Goal: Contribute content: Contribute content

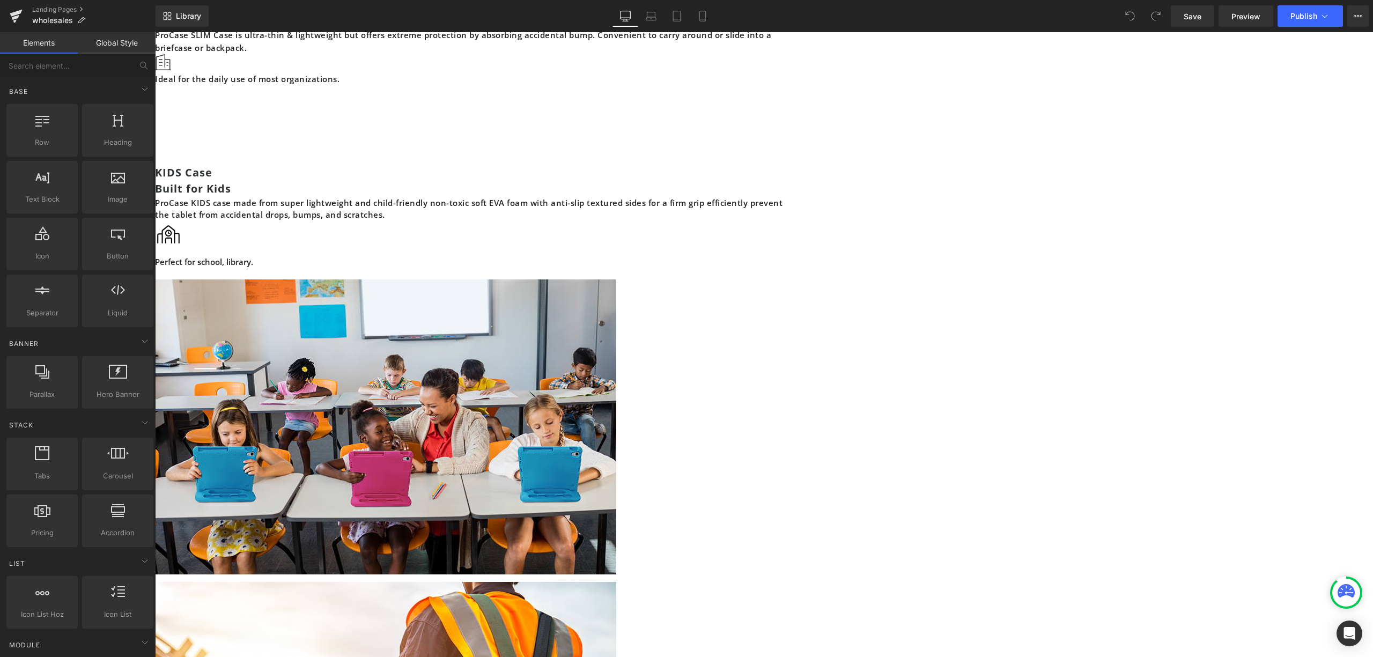
scroll to position [1787, 0]
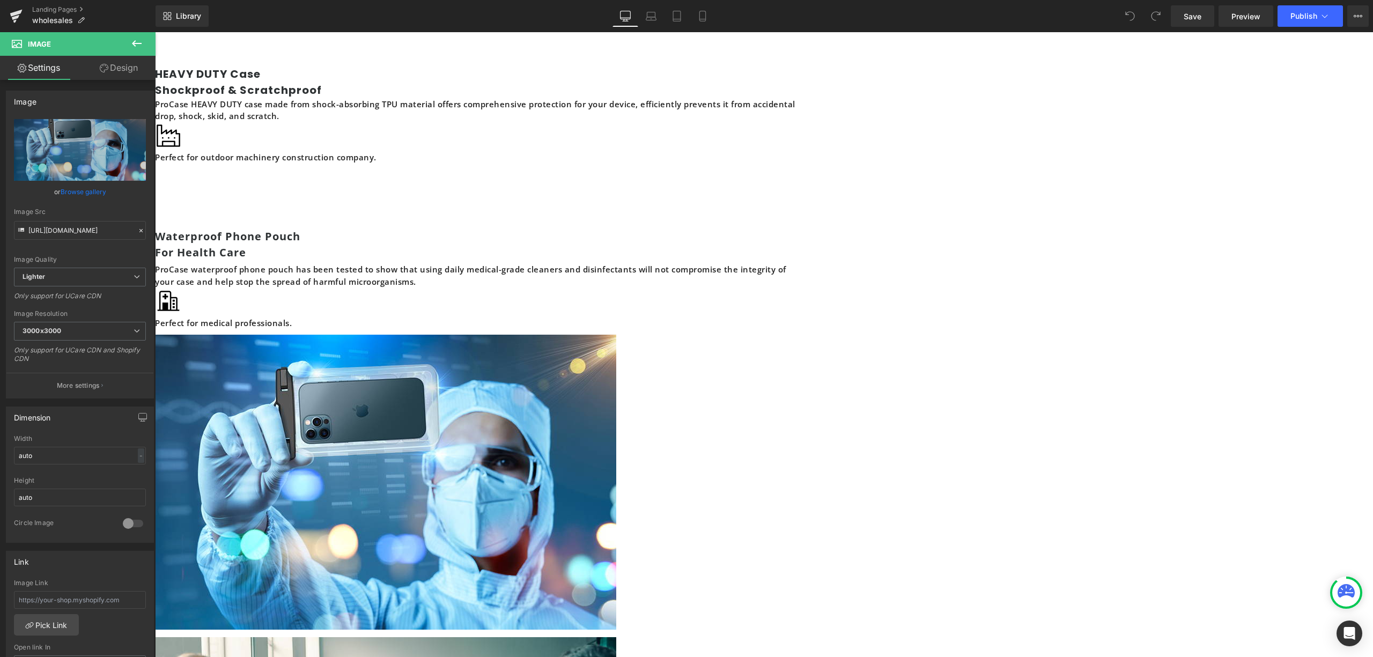
scroll to position [2360, 0]
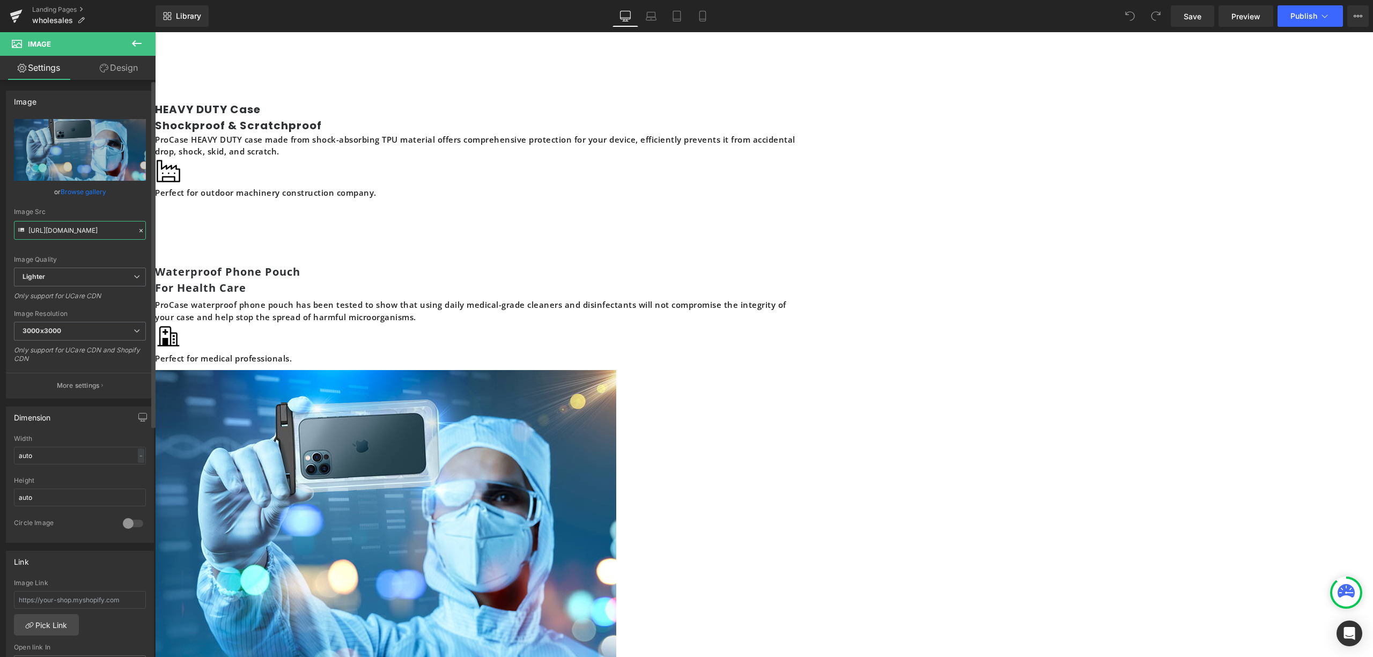
click at [82, 230] on input "[URL][DOMAIN_NAME]" at bounding box center [80, 230] width 132 height 19
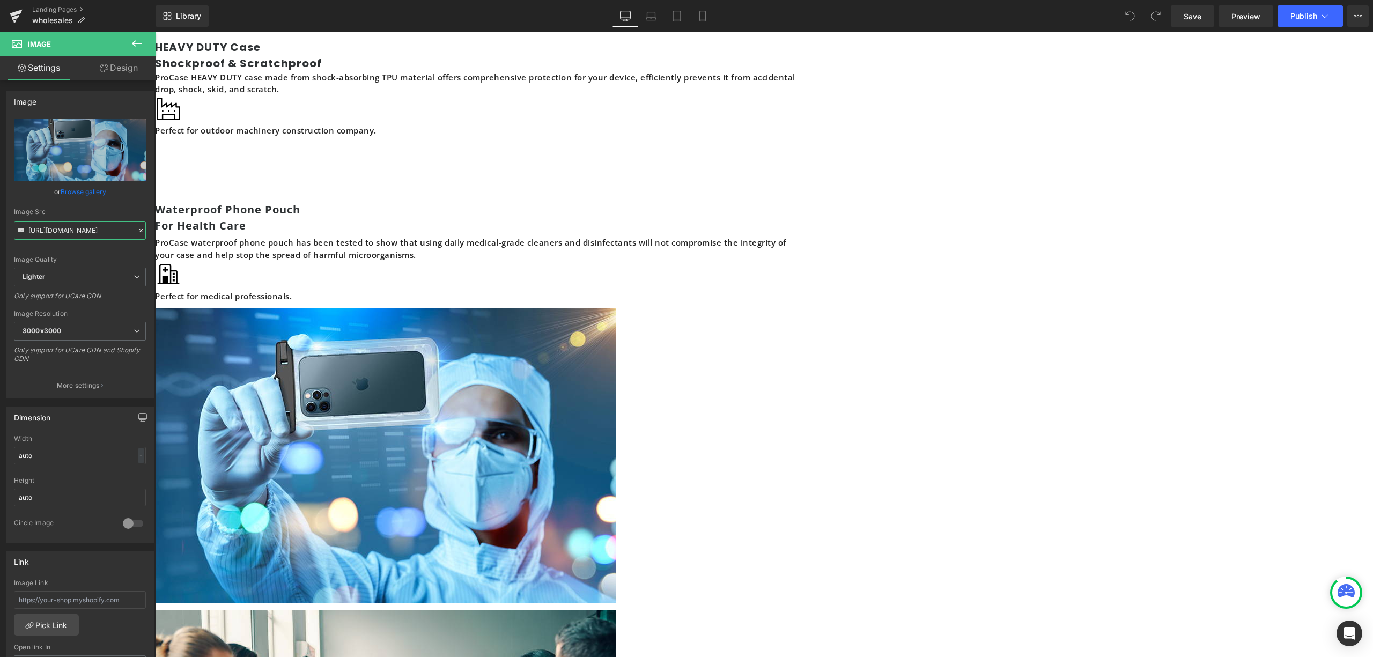
scroll to position [2502, 0]
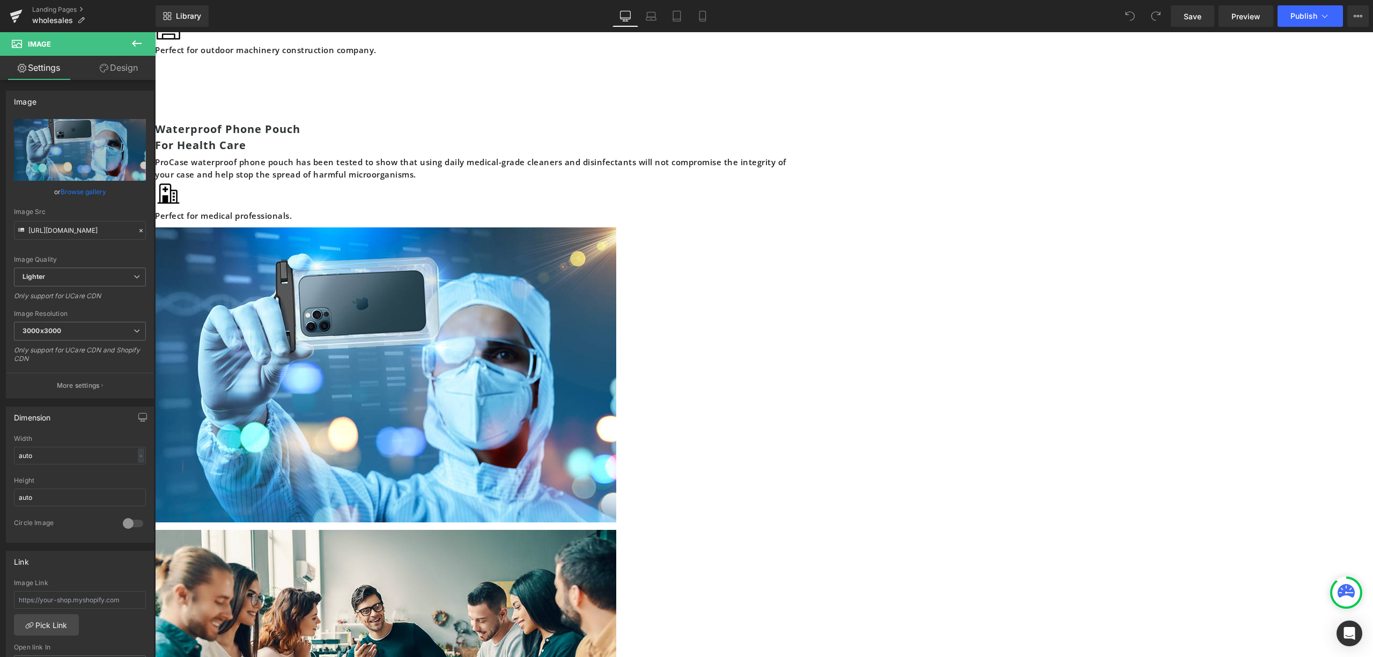
click at [155, 32] on icon at bounding box center [155, 32] width 0 height 0
click at [155, 32] on span "Image" at bounding box center [155, 32] width 0 height 0
click at [84, 150] on icon "Replace Image" at bounding box center [80, 149] width 86 height 13
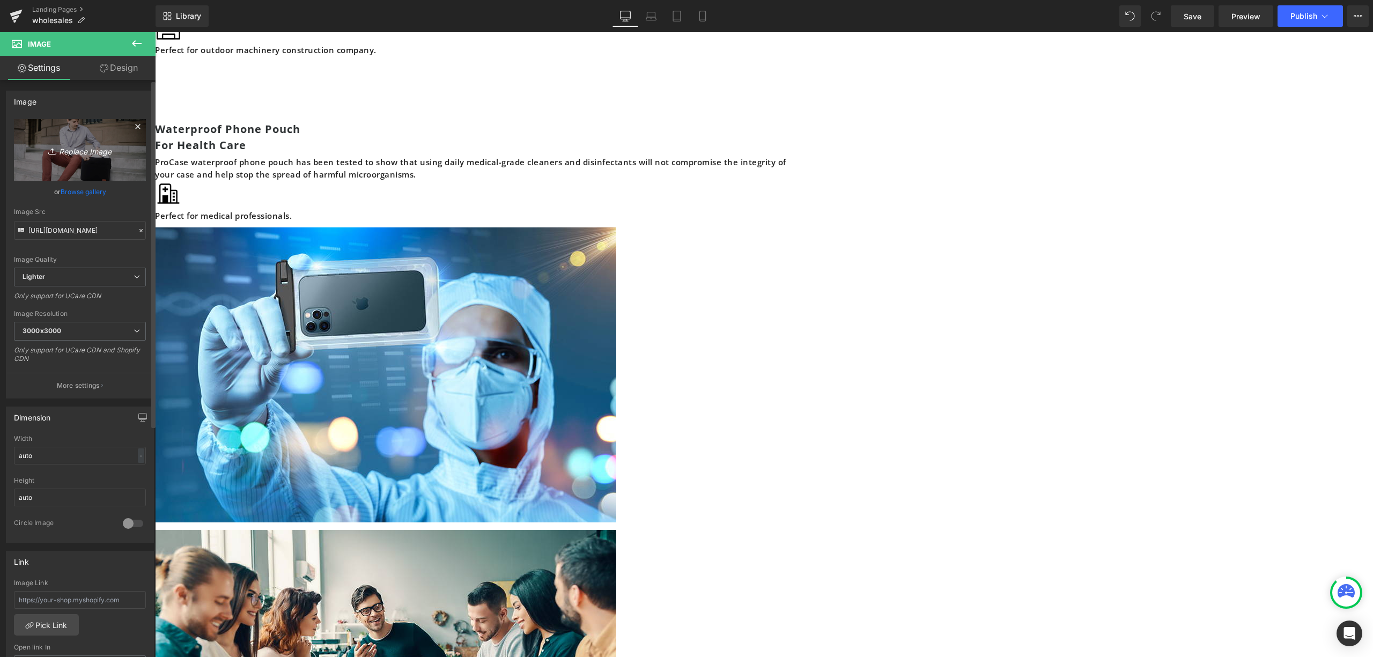
type input "C:\fakepath\Pages_switch2_1920.jpg"
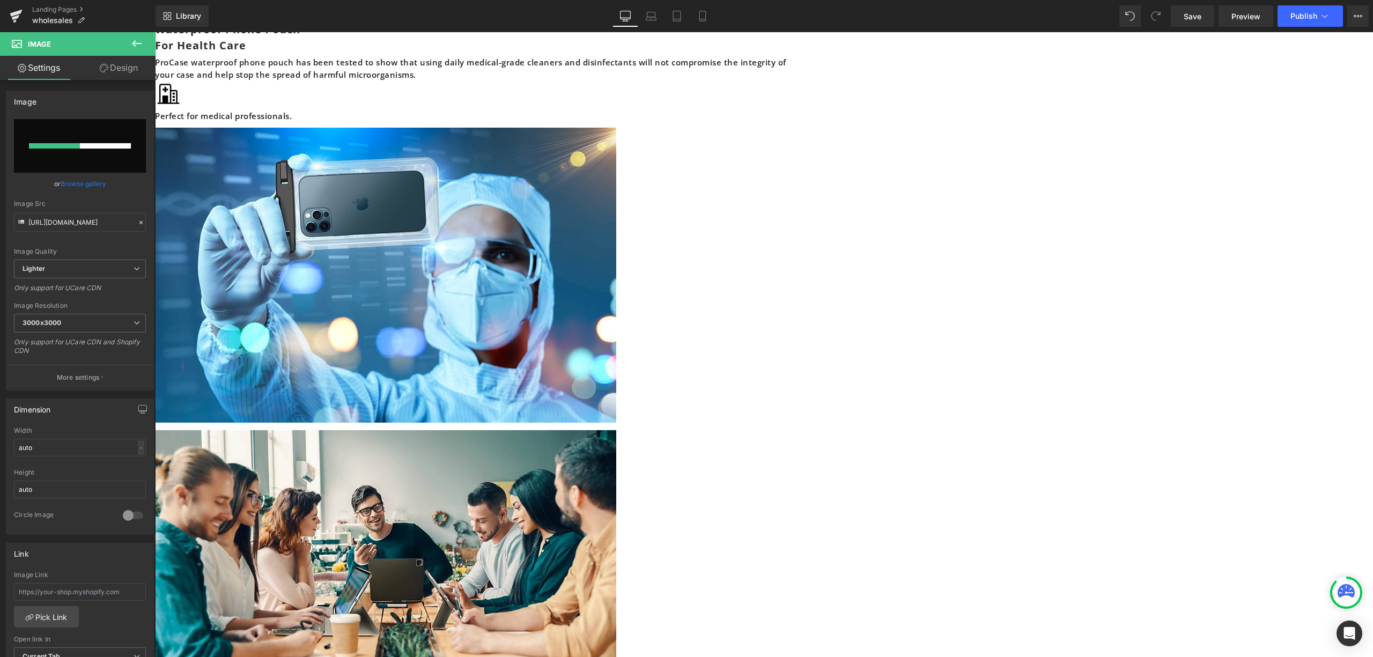
scroll to position [2717, 0]
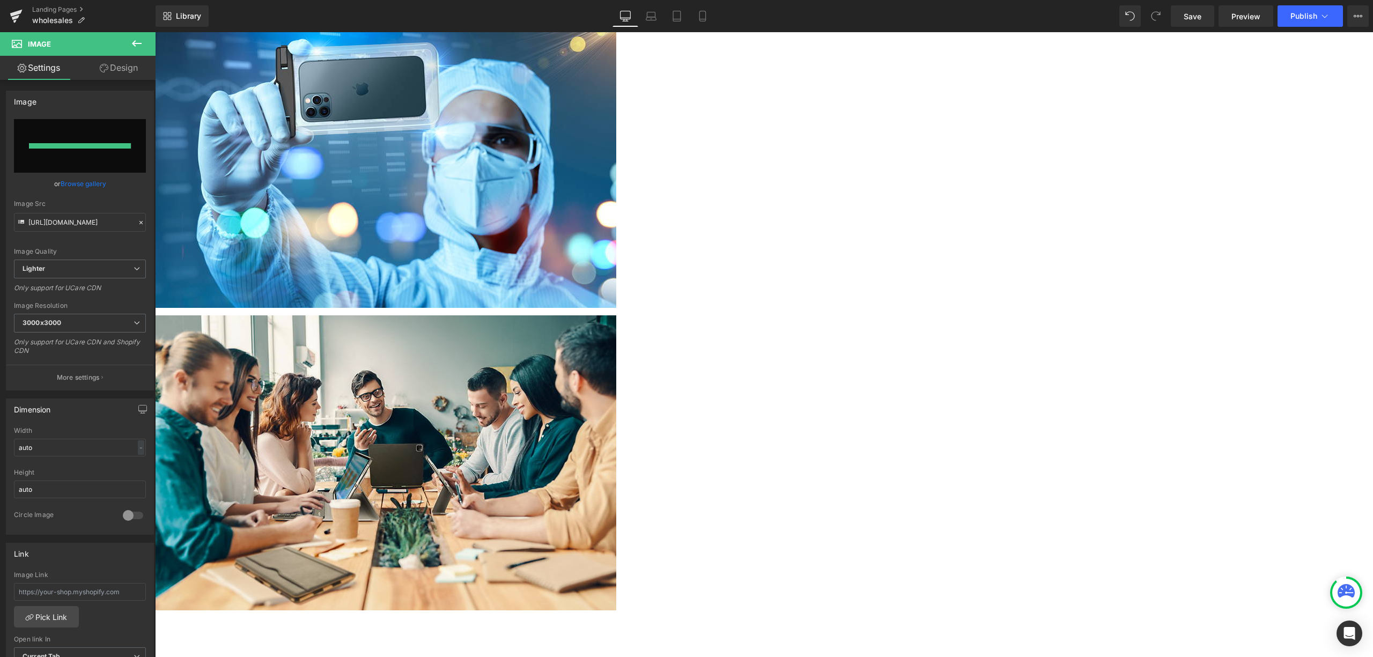
type input "[URL][DOMAIN_NAME]"
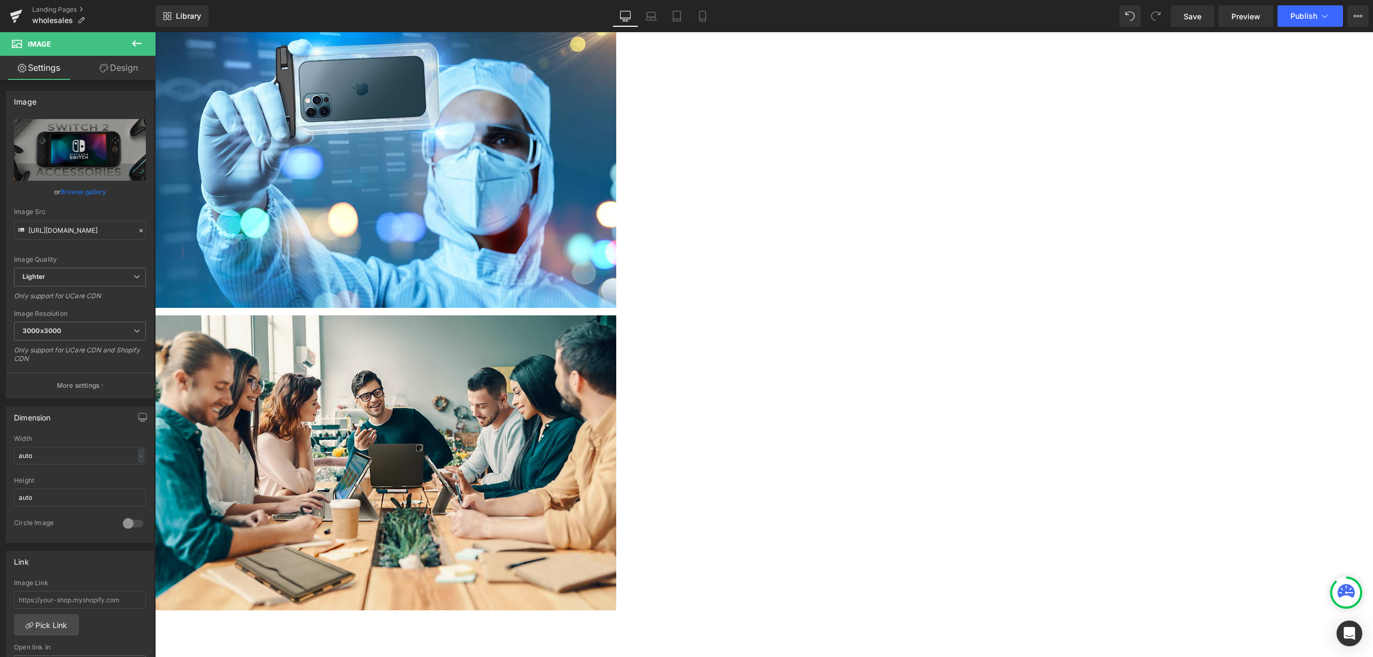
click at [155, 32] on icon at bounding box center [155, 32] width 0 height 0
click at [155, 32] on link at bounding box center [155, 32] width 0 height 0
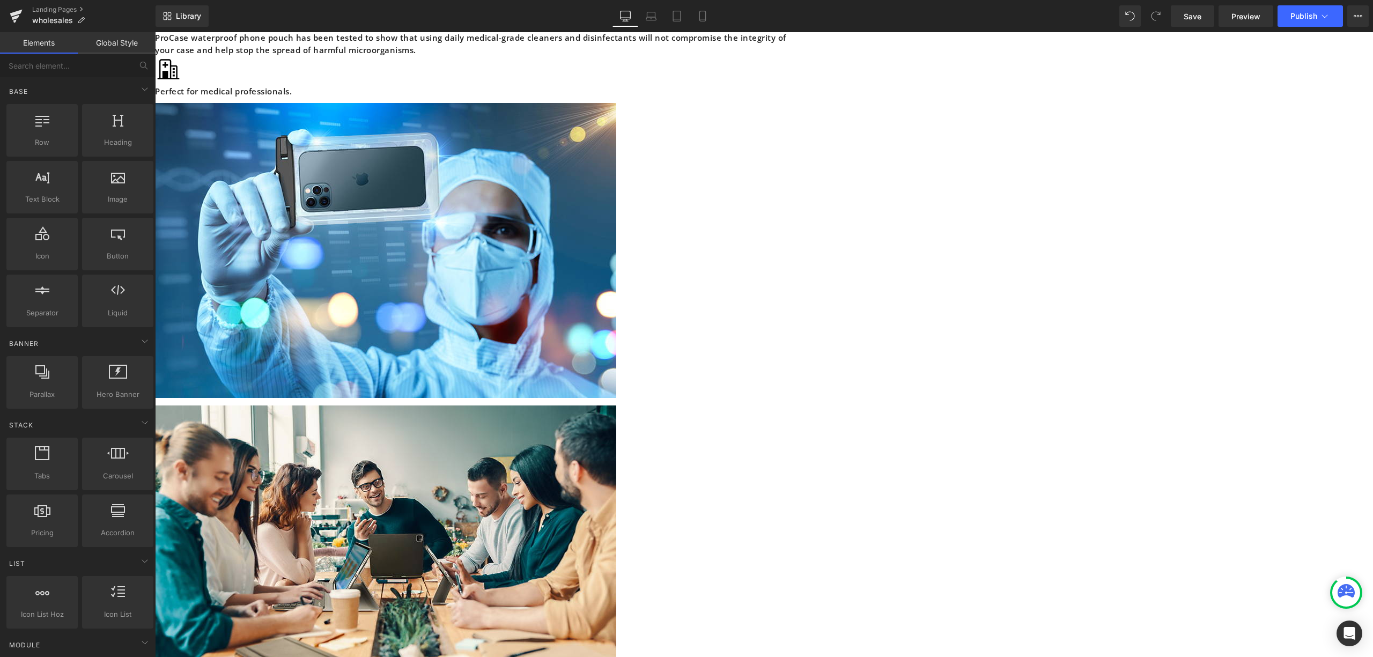
scroll to position [2488, 0]
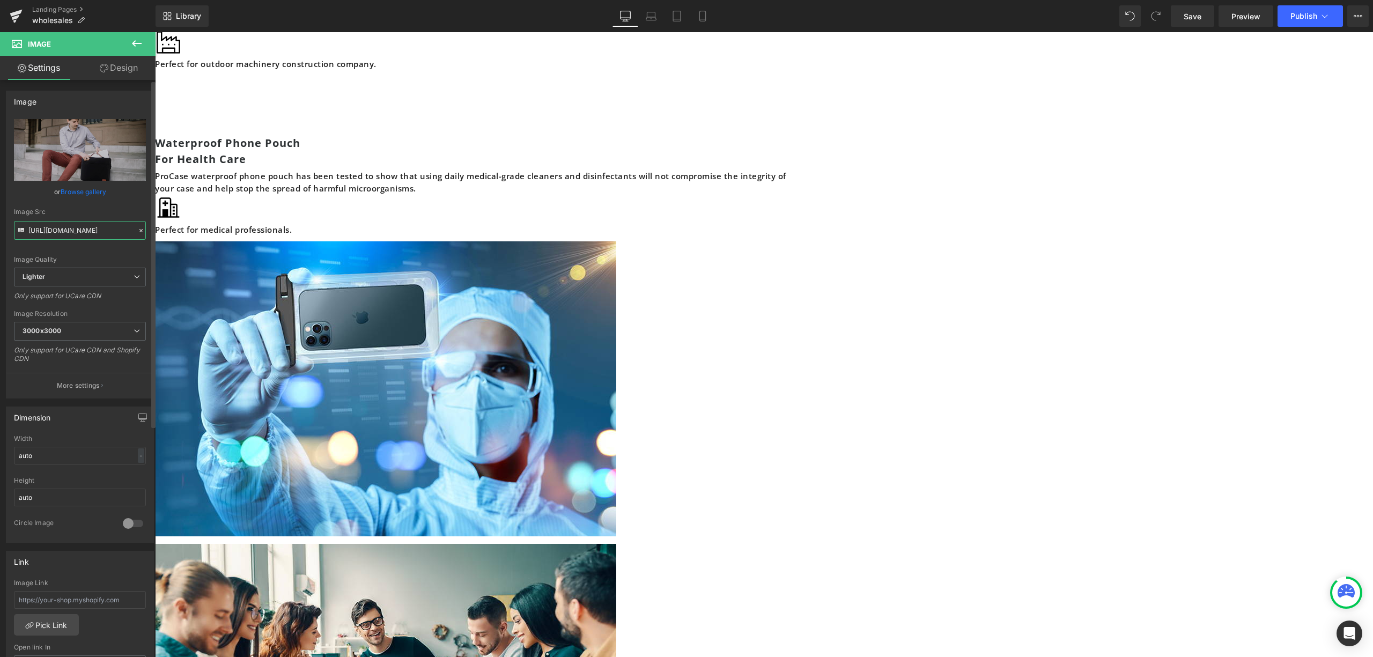
click at [68, 227] on input "[URL][DOMAIN_NAME]" at bounding box center [80, 230] width 132 height 19
drag, startPoint x: 26, startPoint y: 228, endPoint x: 114, endPoint y: 236, distance: 88.8
click at [114, 236] on div "Image Src [URL][DOMAIN_NAME]" at bounding box center [80, 224] width 132 height 32
drag, startPoint x: 31, startPoint y: 230, endPoint x: 64, endPoint y: 230, distance: 33.8
click at [64, 230] on input "[URL][DOMAIN_NAME]" at bounding box center [80, 230] width 132 height 19
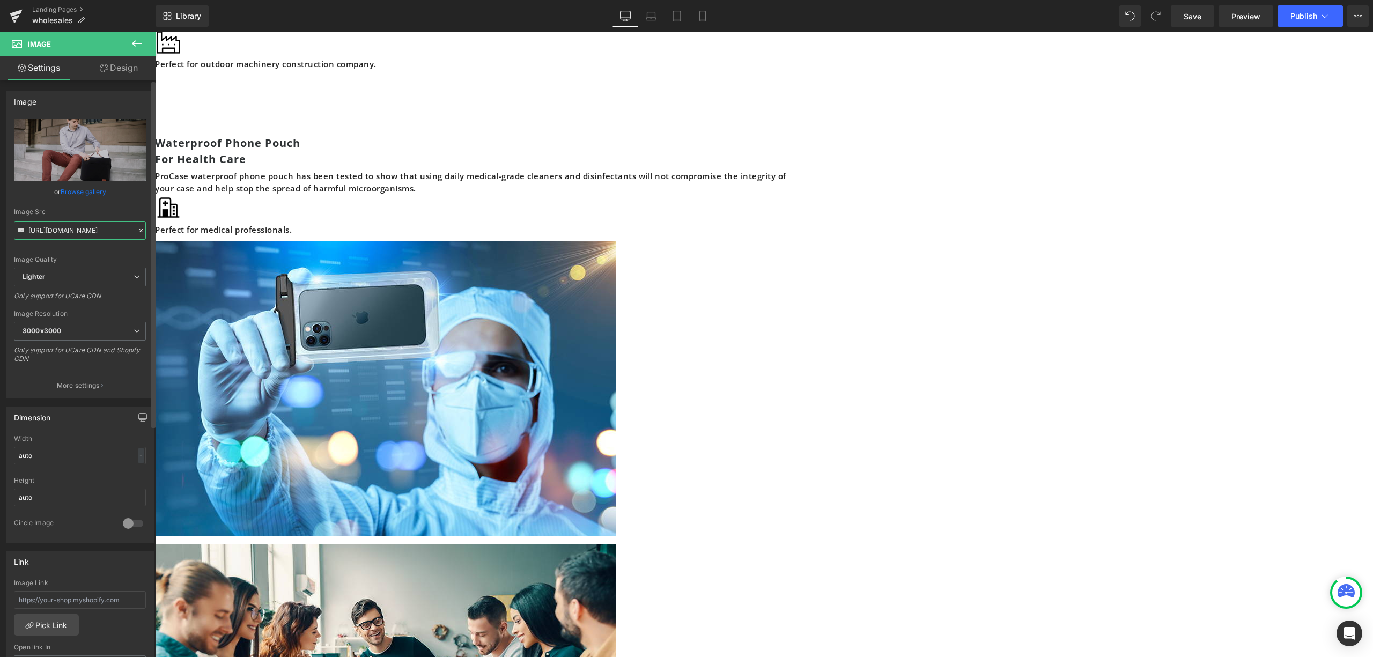
click at [64, 230] on input "[URL][DOMAIN_NAME]" at bounding box center [80, 230] width 132 height 19
drag, startPoint x: 30, startPoint y: 230, endPoint x: 146, endPoint y: 230, distance: 115.8
click at [146, 230] on div "[URL][DOMAIN_NAME] Replace Image Upload image or Browse gallery Image Src [URL]…" at bounding box center [79, 258] width 147 height 279
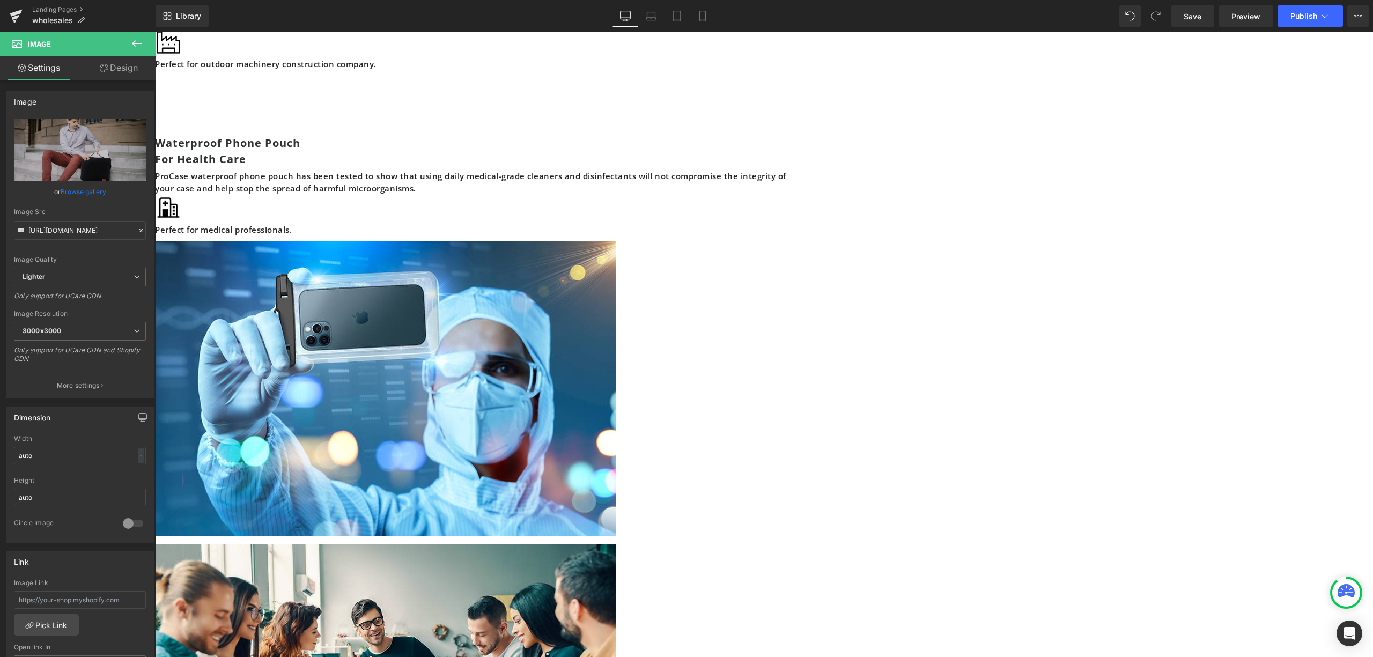
drag, startPoint x: 494, startPoint y: 110, endPoint x: 500, endPoint y: 183, distance: 73.1
click at [155, 32] on icon at bounding box center [155, 32] width 0 height 0
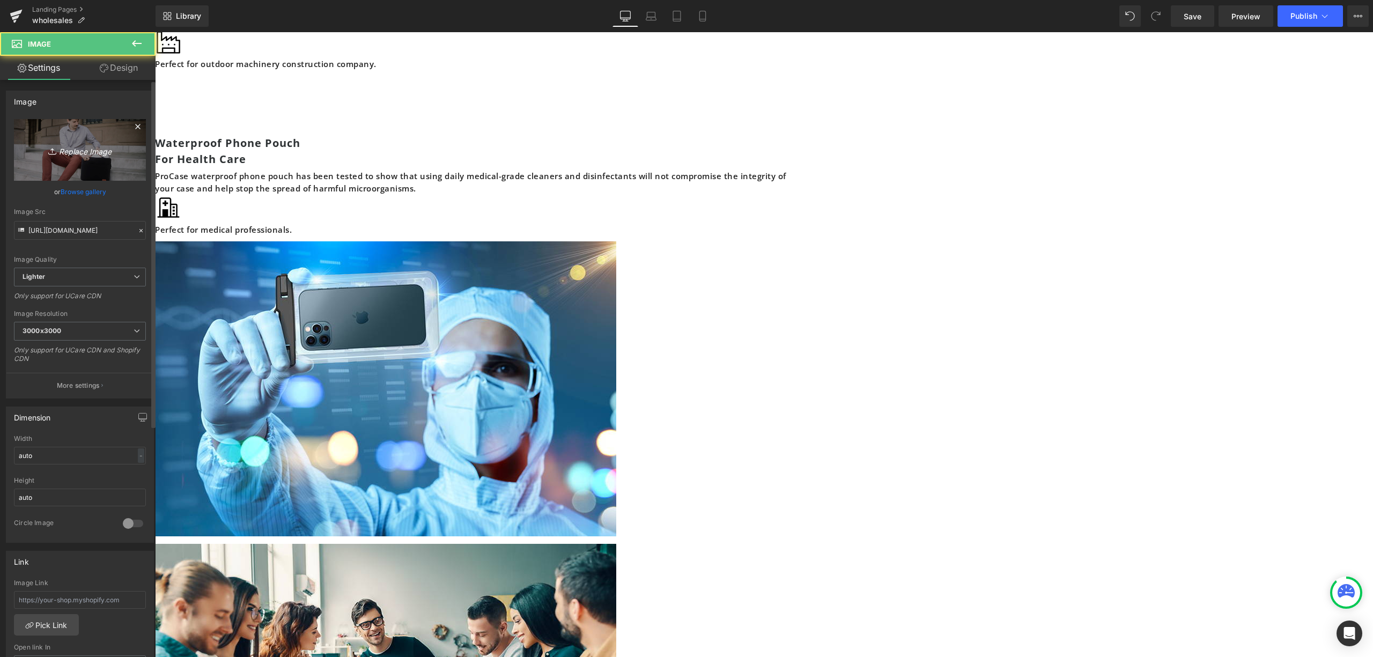
click at [79, 167] on link "Replace Image" at bounding box center [80, 150] width 132 height 62
type input "C:\fakepath\test1.jpg"
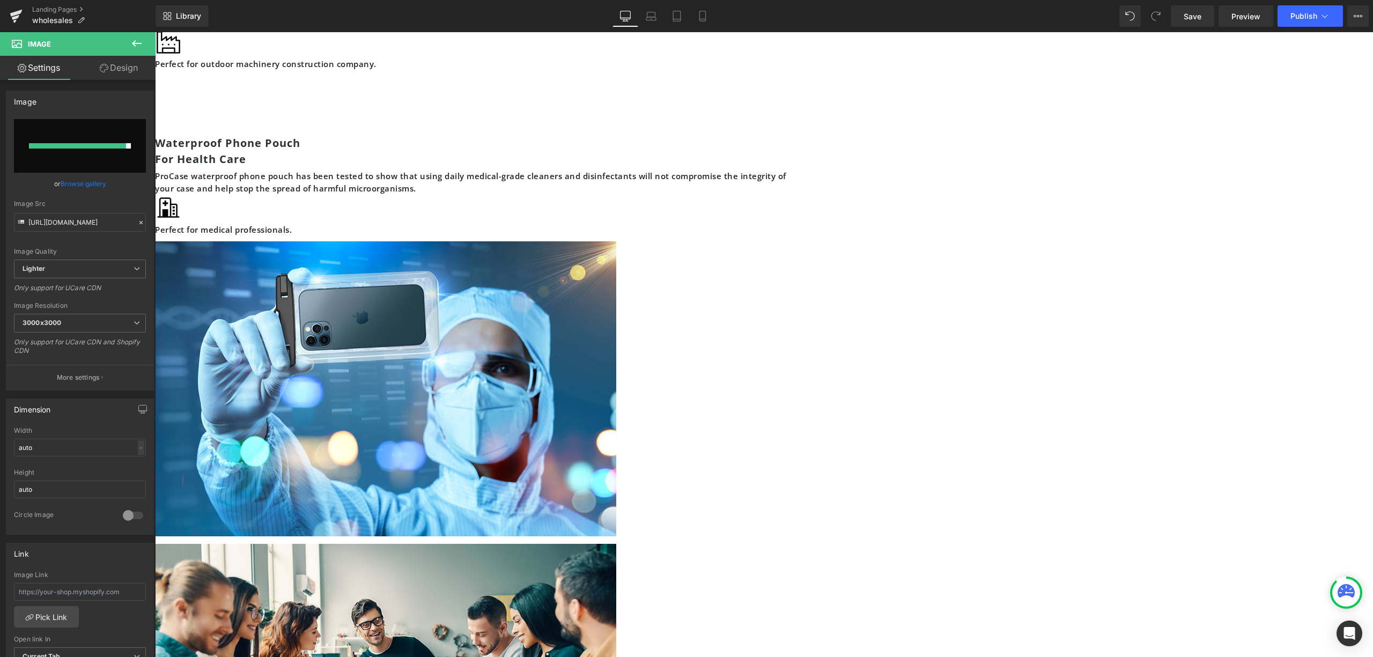
type input "[URL][DOMAIN_NAME]"
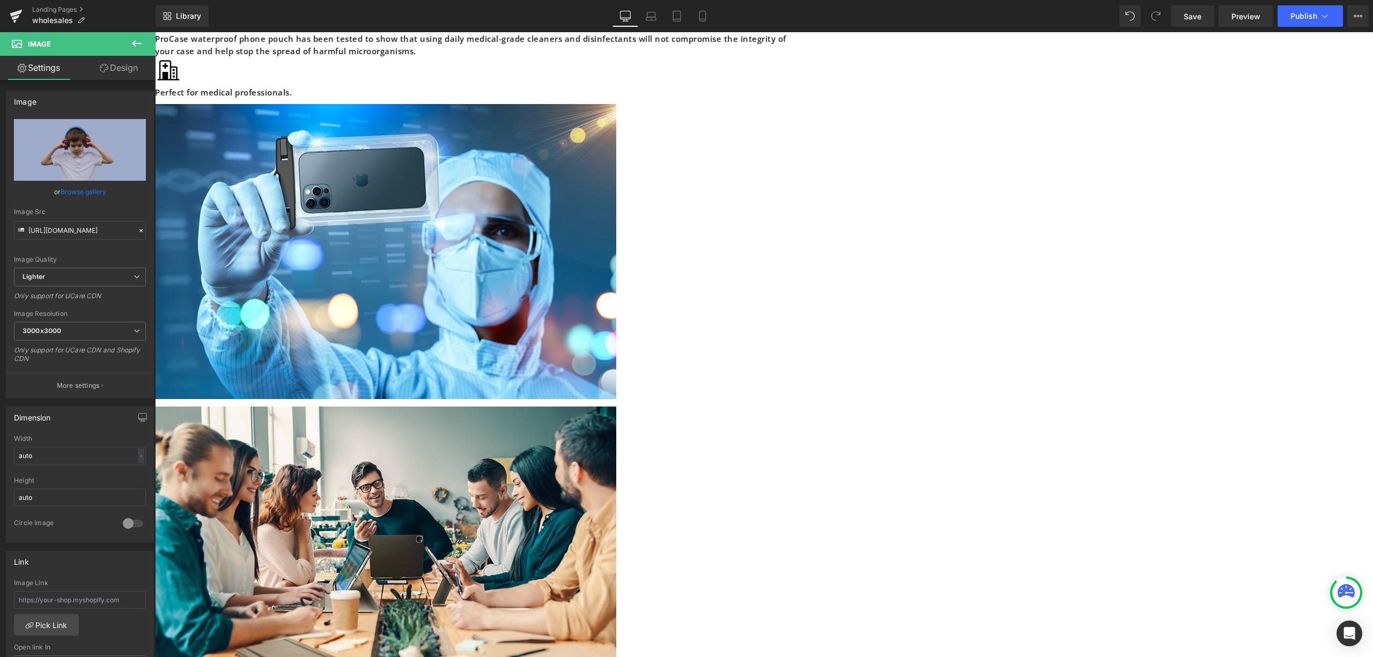
scroll to position [2631, 0]
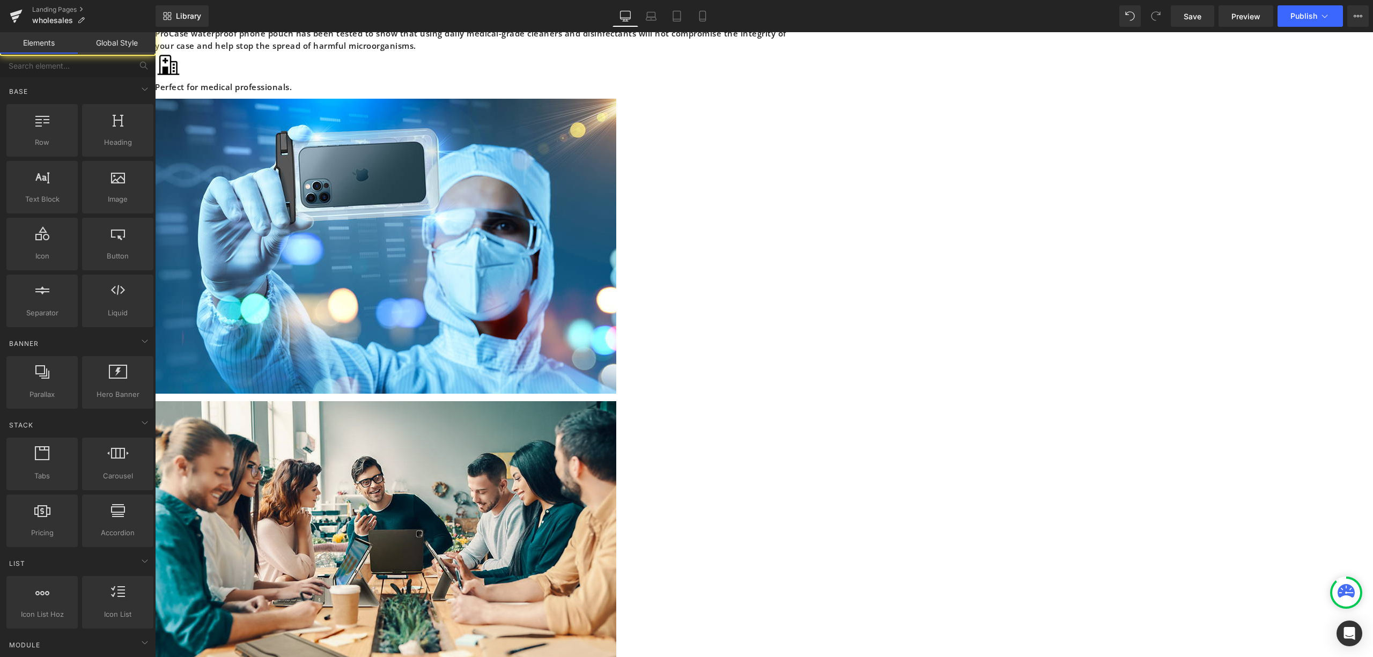
click at [1169, 359] on div "Image Image Thank you for your interest in our Product! Are you a reseller or o…" at bounding box center [764, 28] width 1218 height 5087
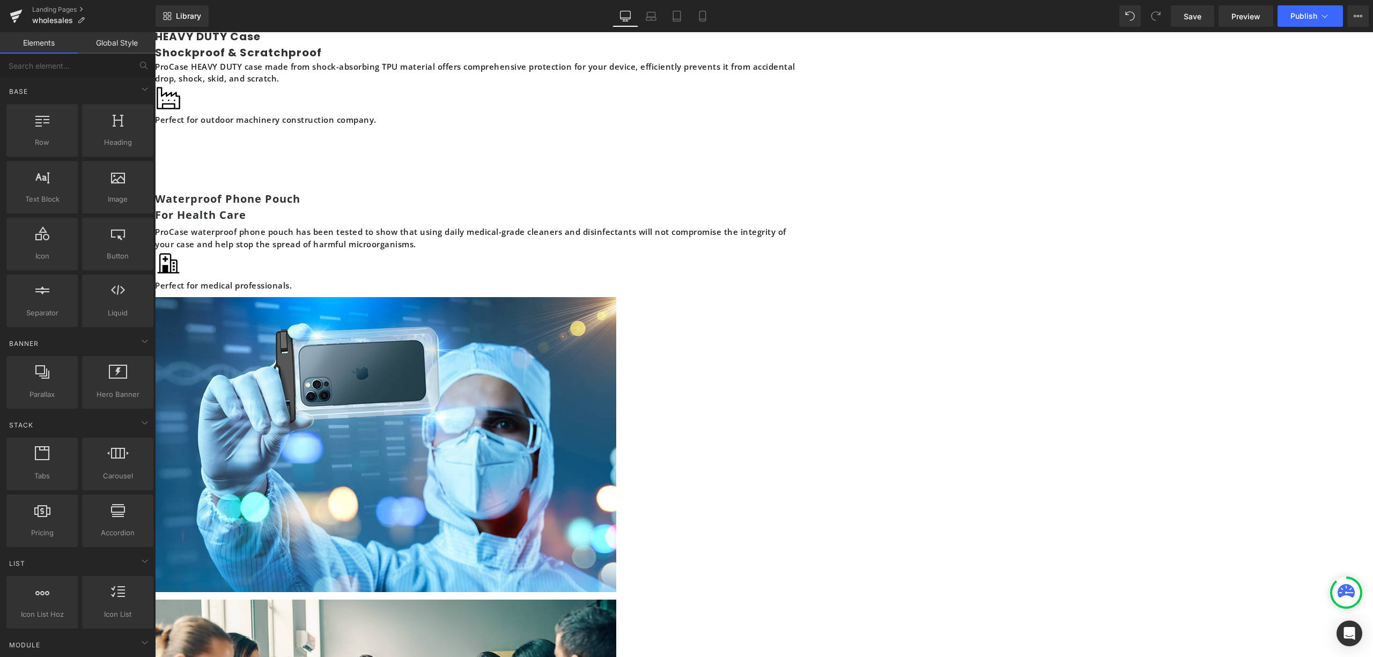
scroll to position [2345, 0]
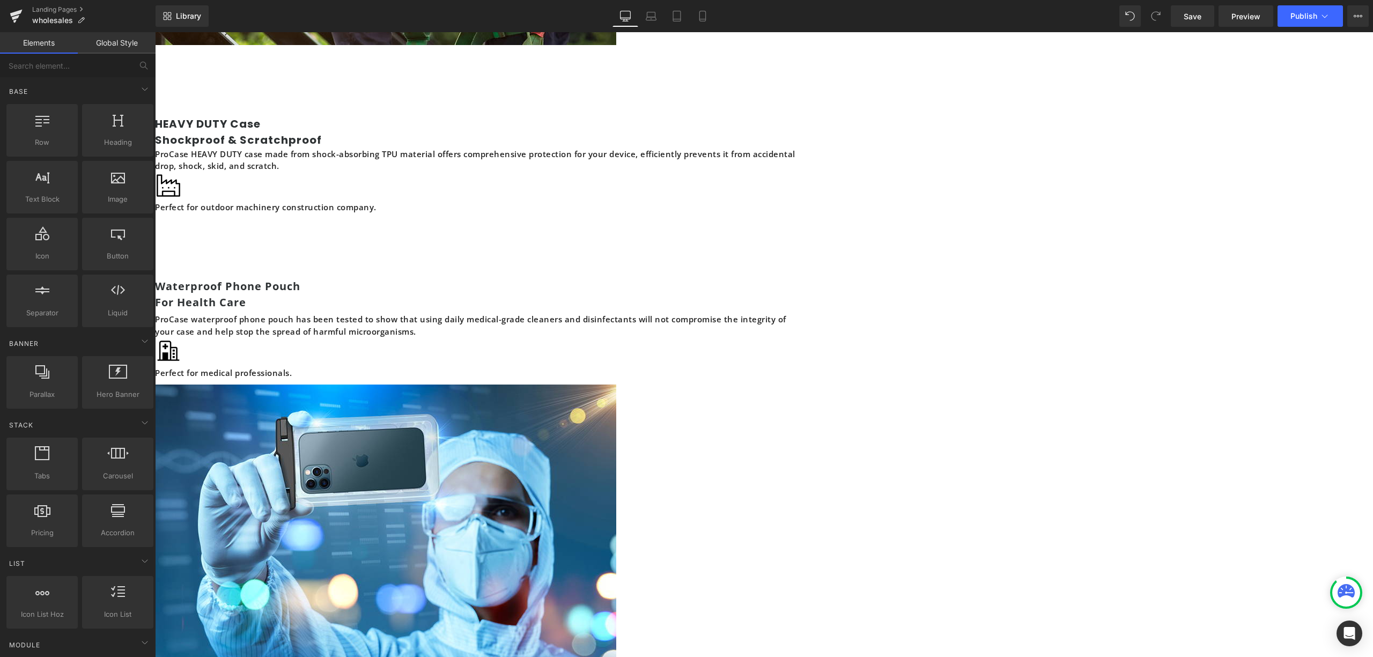
drag, startPoint x: 1182, startPoint y: 146, endPoint x: 1215, endPoint y: 88, distance: 66.3
click at [1183, 144] on div "Image Image Thank you for your interest in our Product! Are you a reseller or o…" at bounding box center [764, 317] width 1218 height 5092
click at [1251, 17] on span "Preview" at bounding box center [1245, 16] width 29 height 11
click at [1217, 242] on div "Image Image Thank you for your interest in our Product! Are you a reseller or o…" at bounding box center [764, 317] width 1218 height 5092
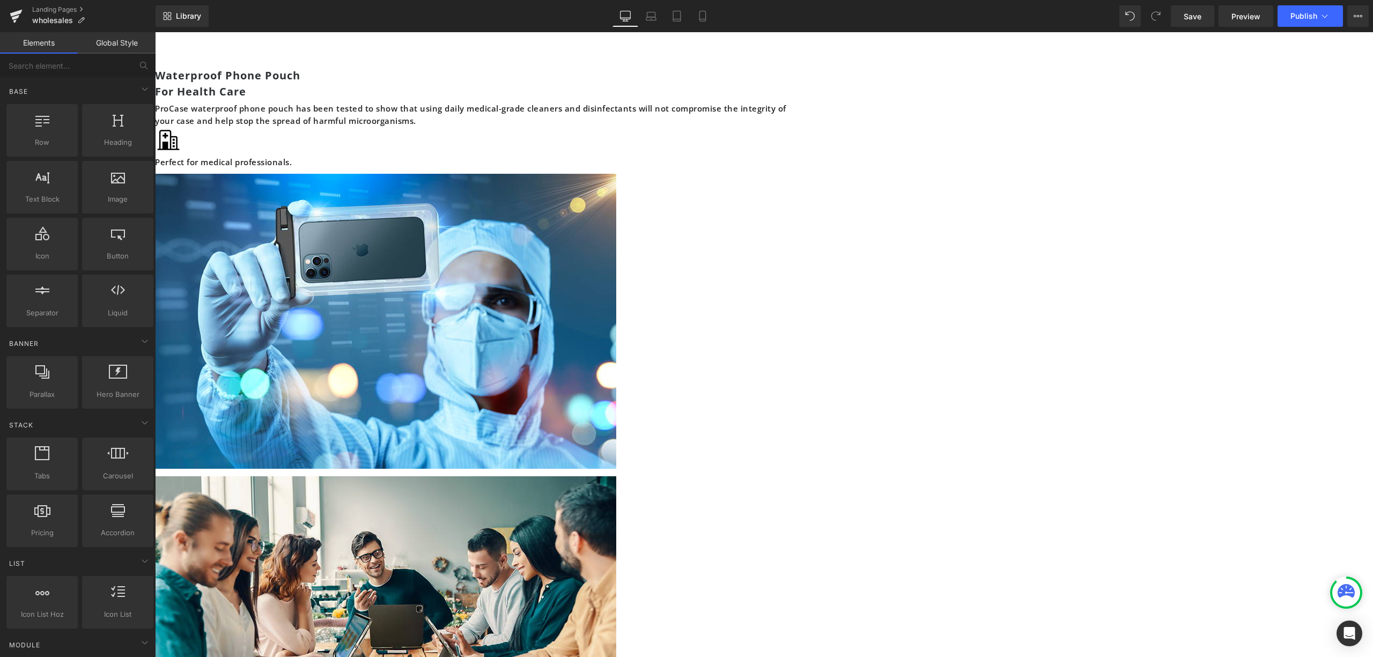
scroll to position [2560, 0]
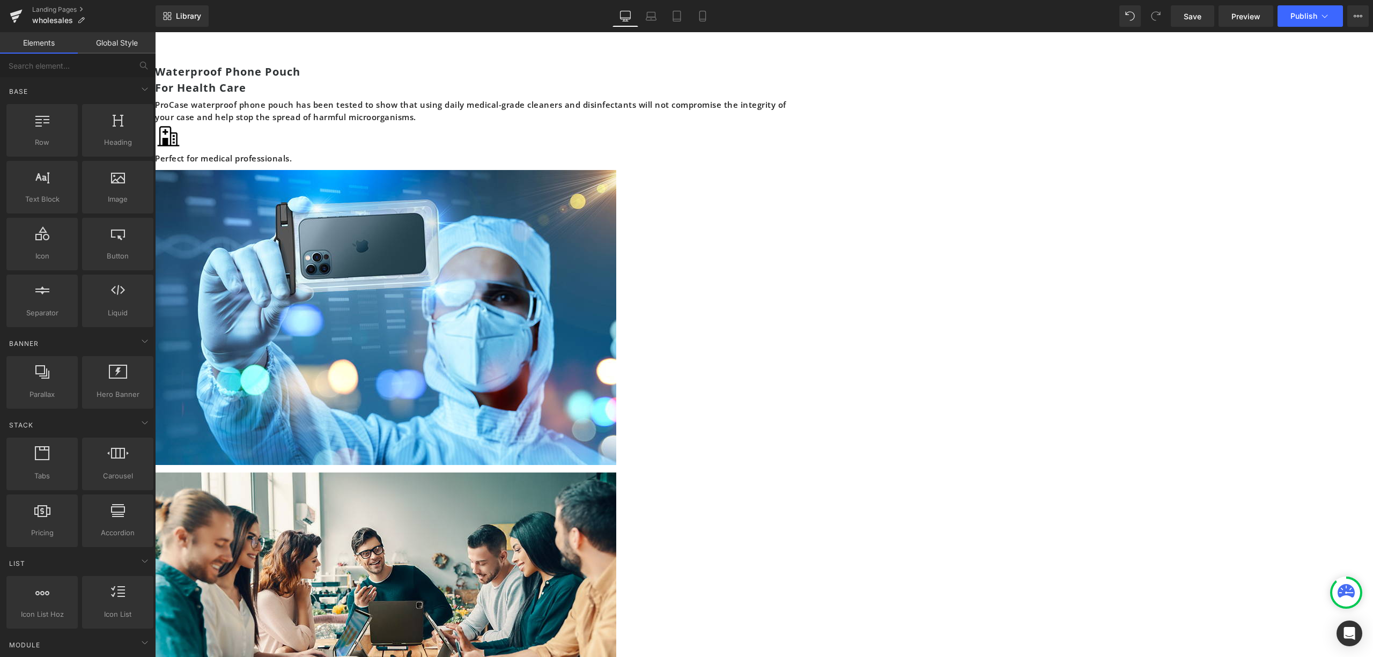
click at [1245, 419] on div "Image Image Thank you for your interest in our Product! Are you a reseller or o…" at bounding box center [764, 104] width 1218 height 5097
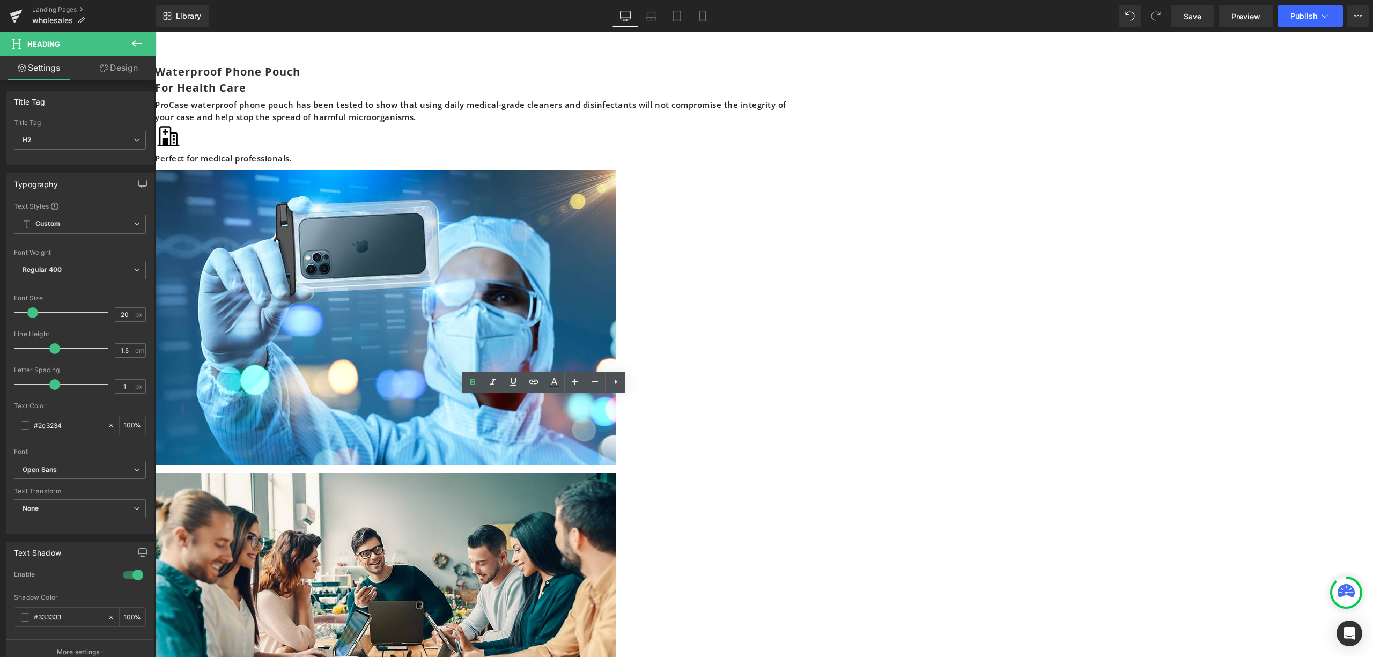
drag, startPoint x: 565, startPoint y: 406, endPoint x: 455, endPoint y: 404, distance: 109.4
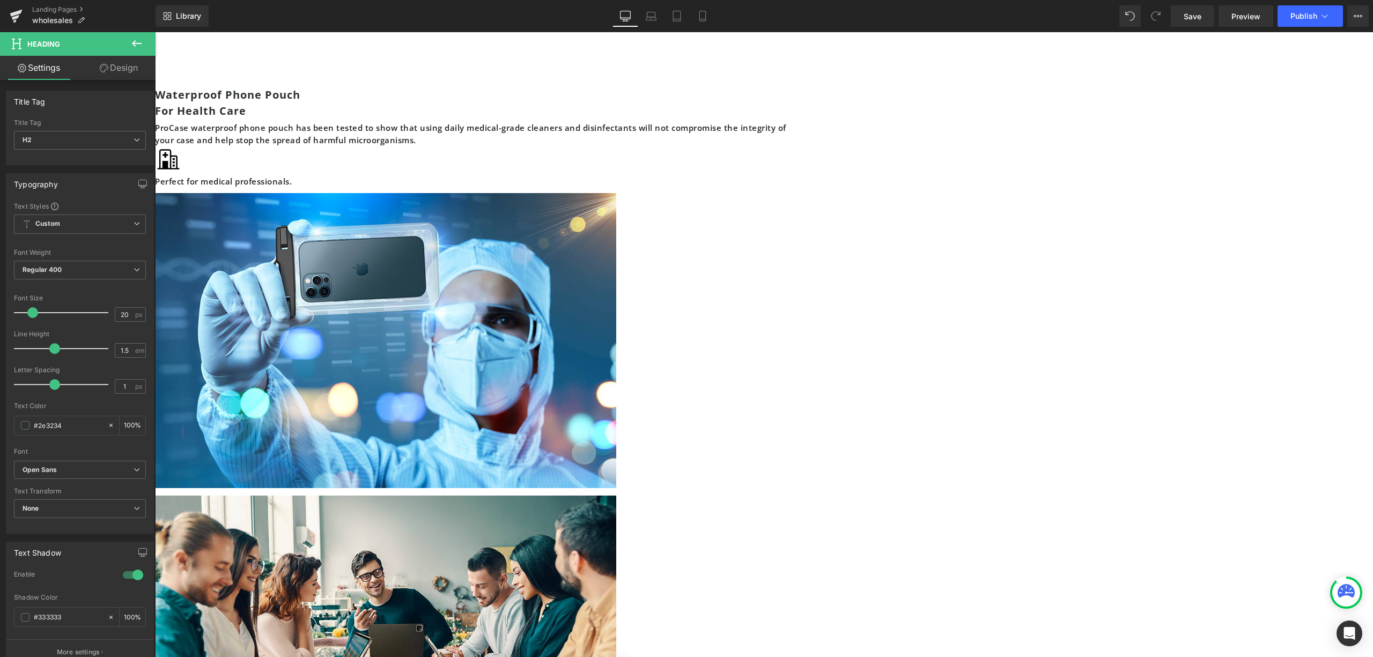
scroll to position [2703, 0]
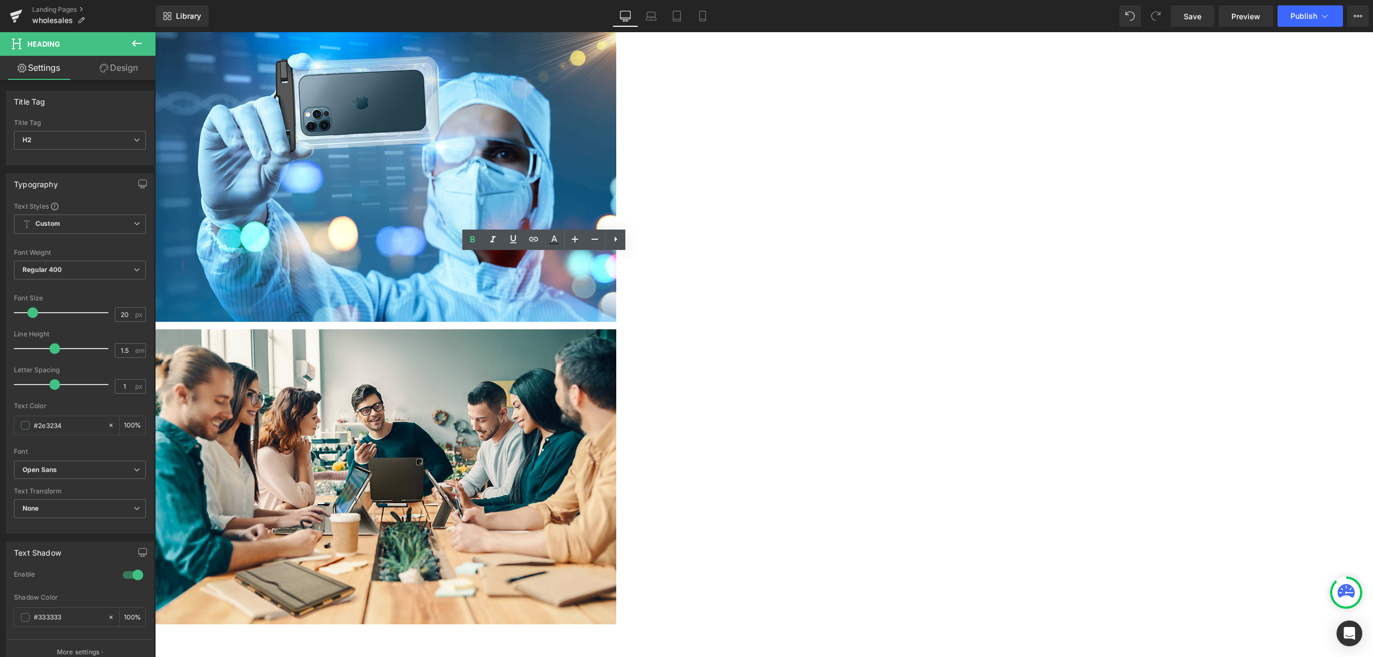
drag, startPoint x: 565, startPoint y: 264, endPoint x: 442, endPoint y: 263, distance: 123.4
drag, startPoint x: 572, startPoint y: 262, endPoint x: 440, endPoint y: 260, distance: 131.4
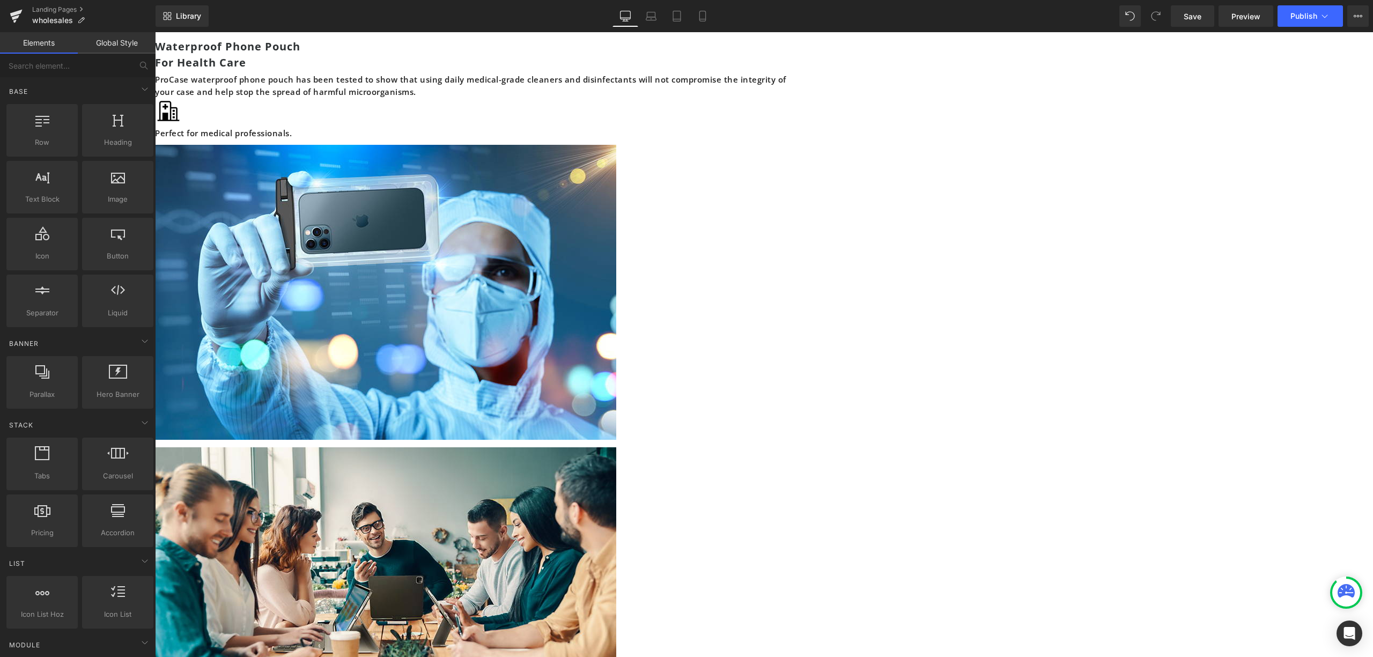
scroll to position [2560, 0]
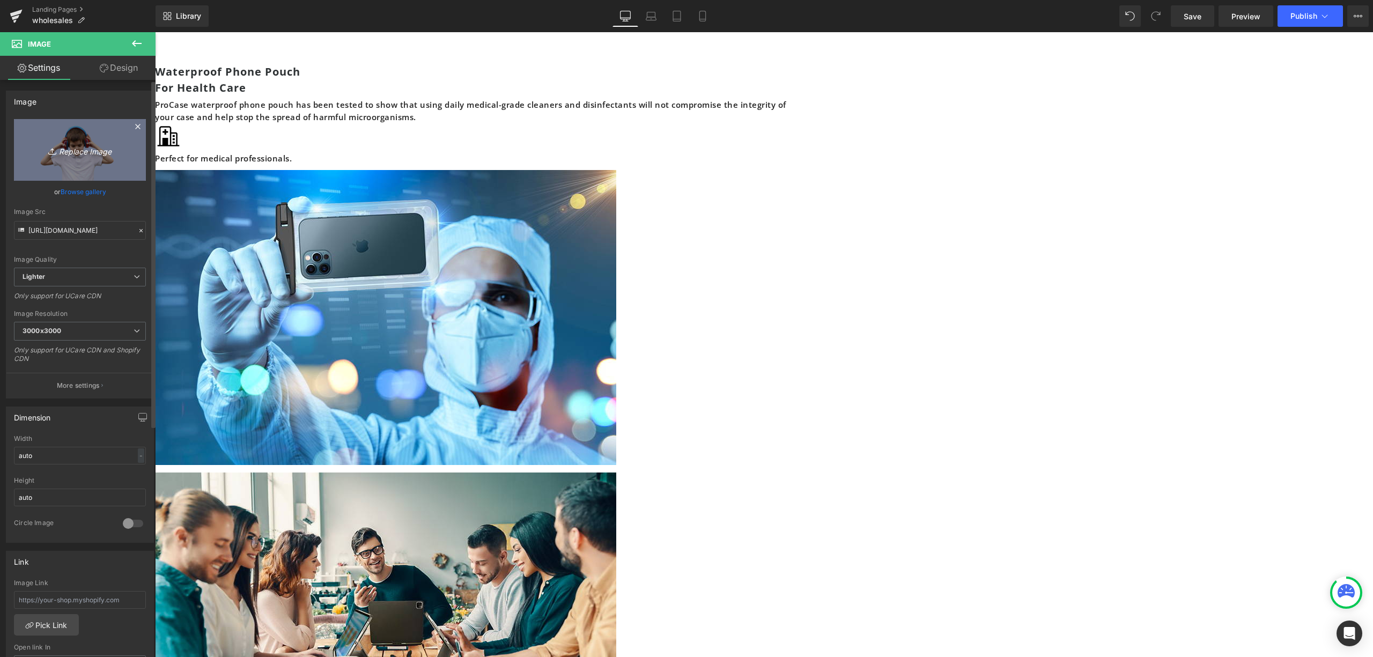
click at [100, 144] on icon "Replace Image" at bounding box center [80, 149] width 86 height 13
type input "C:\fakepath\wholesale_noise reduction earmuff.jpg"
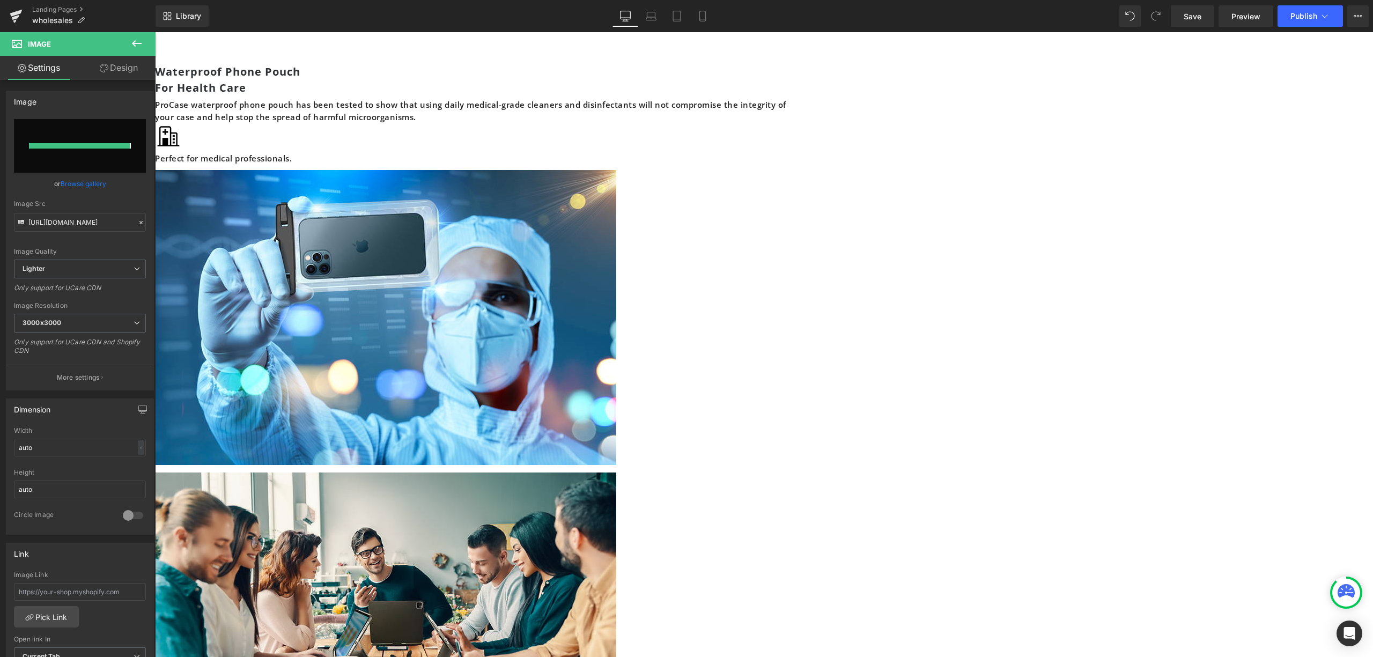
type input "[URL][DOMAIN_NAME]"
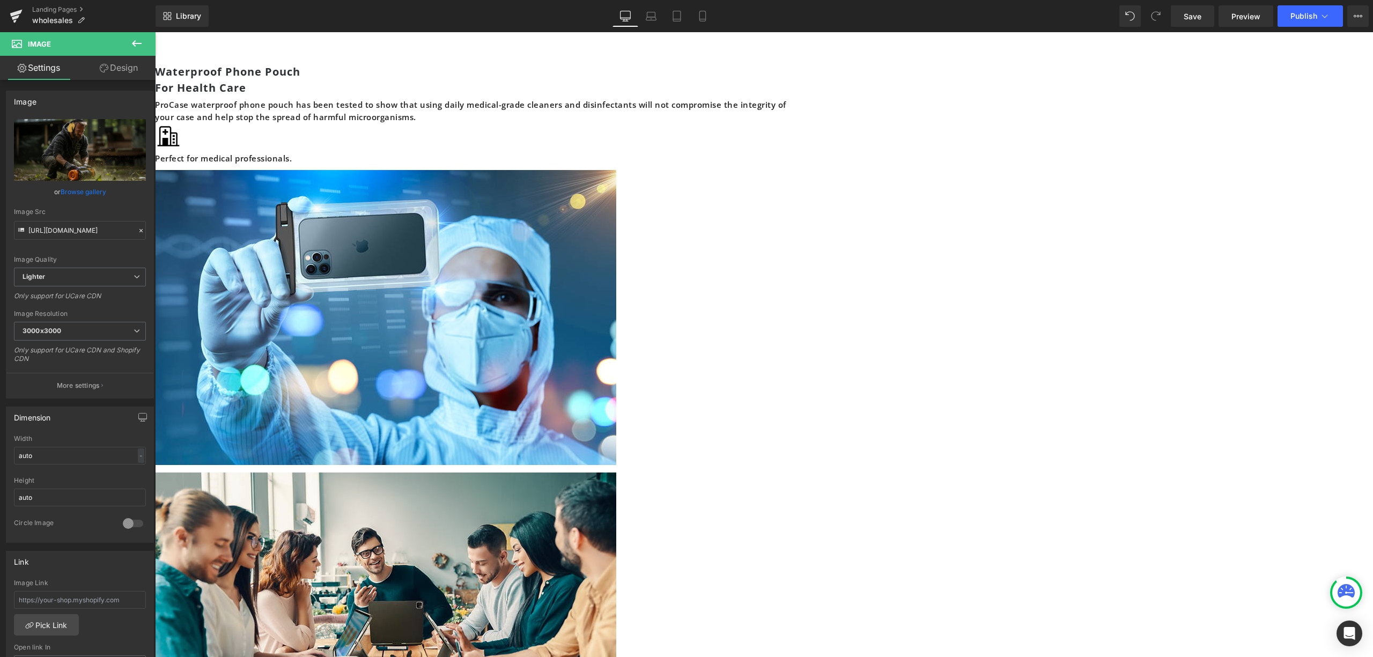
click at [155, 32] on span "Image" at bounding box center [155, 32] width 0 height 0
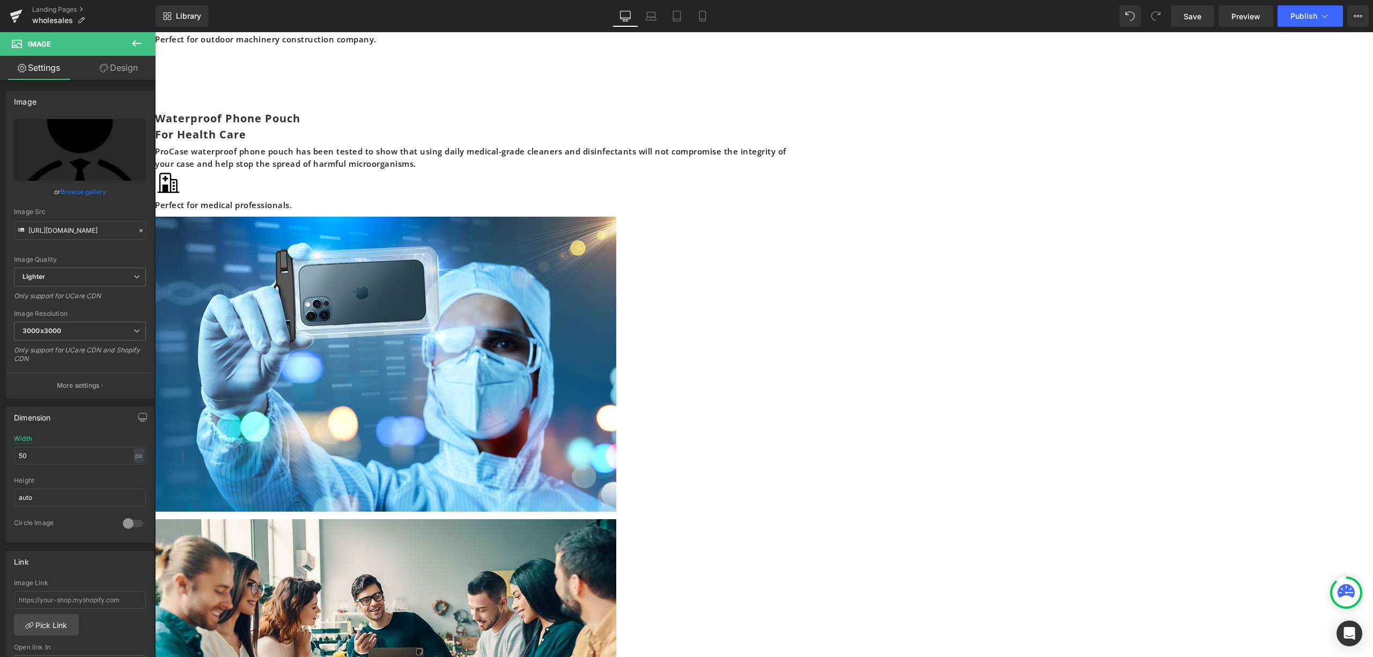
scroll to position [2488, 0]
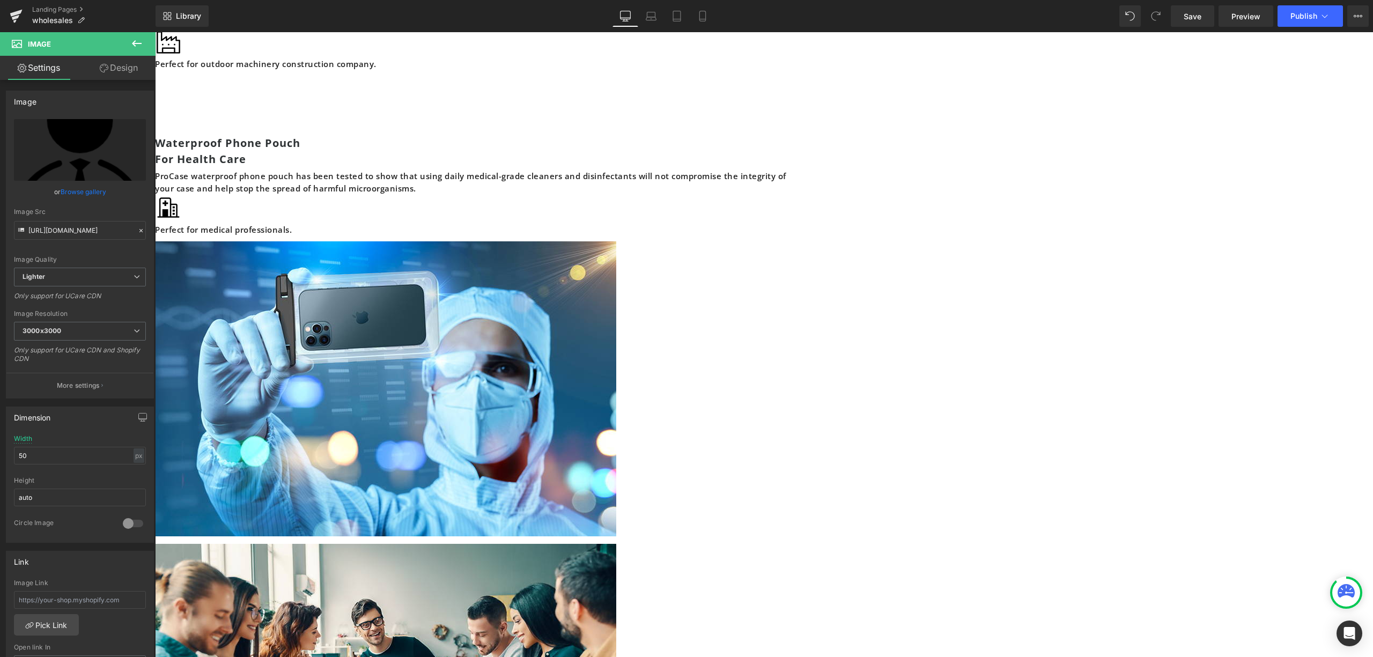
click at [155, 32] on icon at bounding box center [155, 32] width 0 height 0
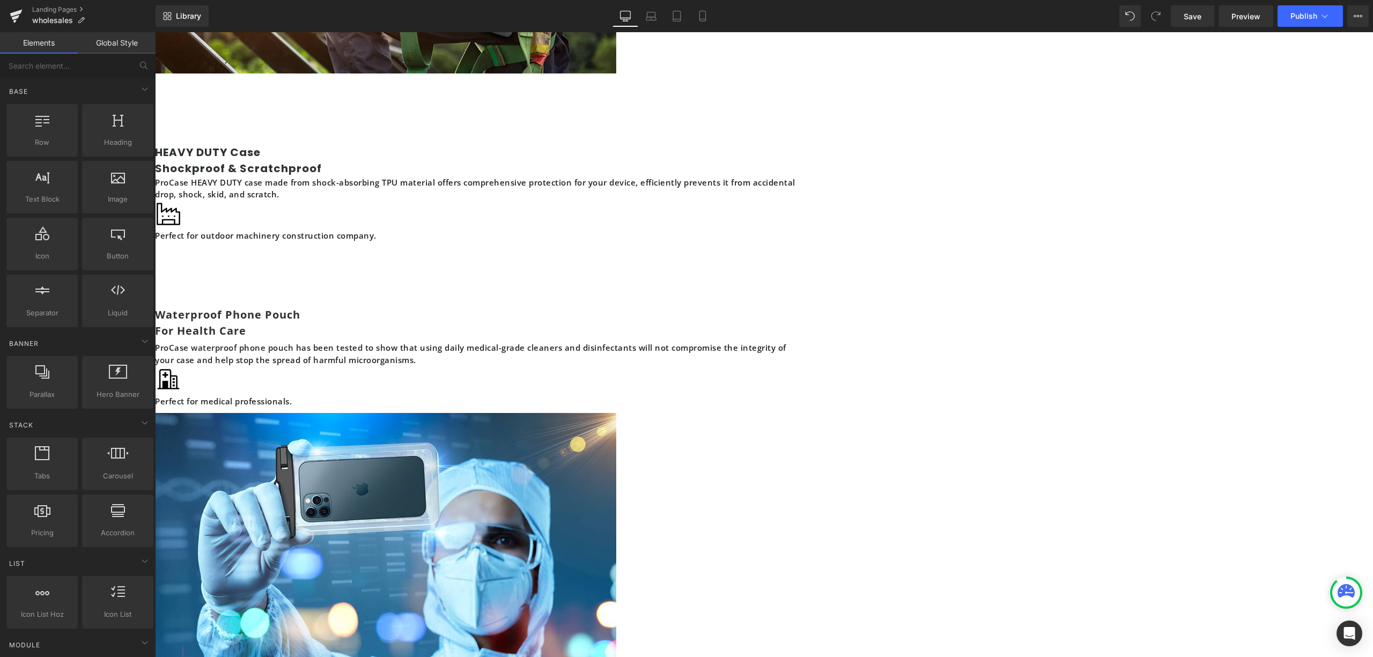
scroll to position [2416, 0]
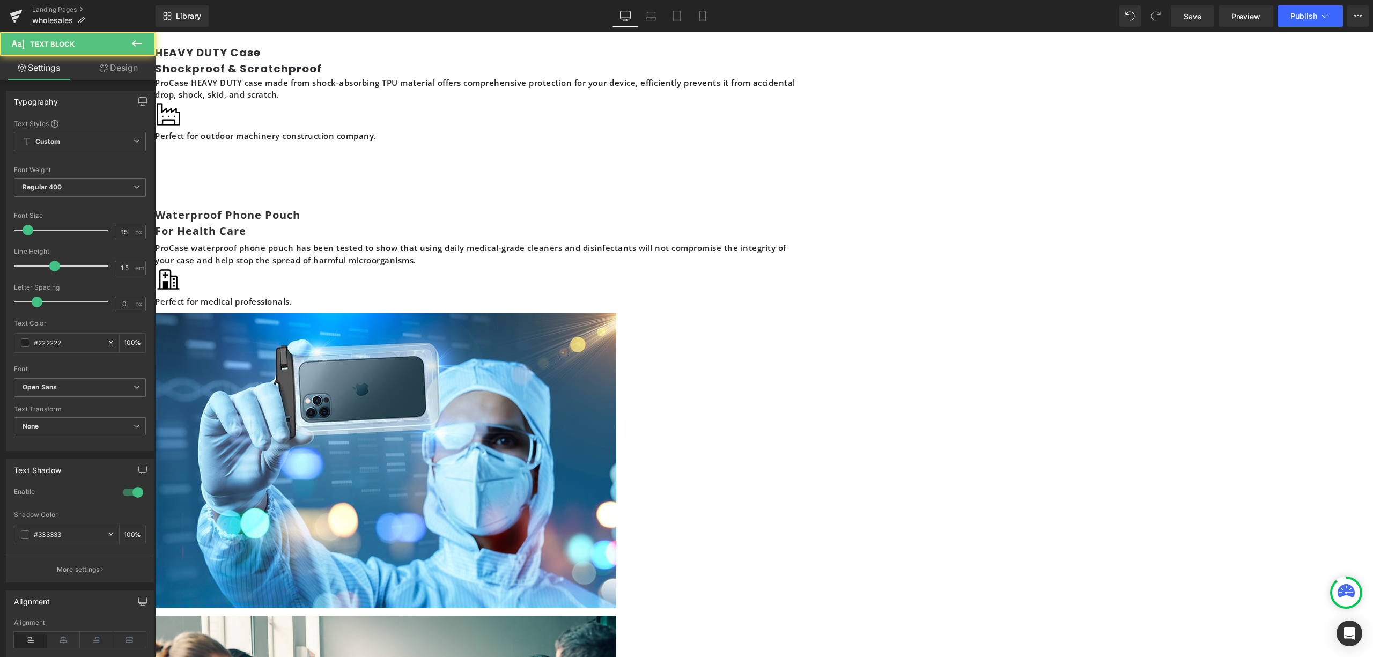
drag, startPoint x: 447, startPoint y: 277, endPoint x: 459, endPoint y: 302, distance: 27.8
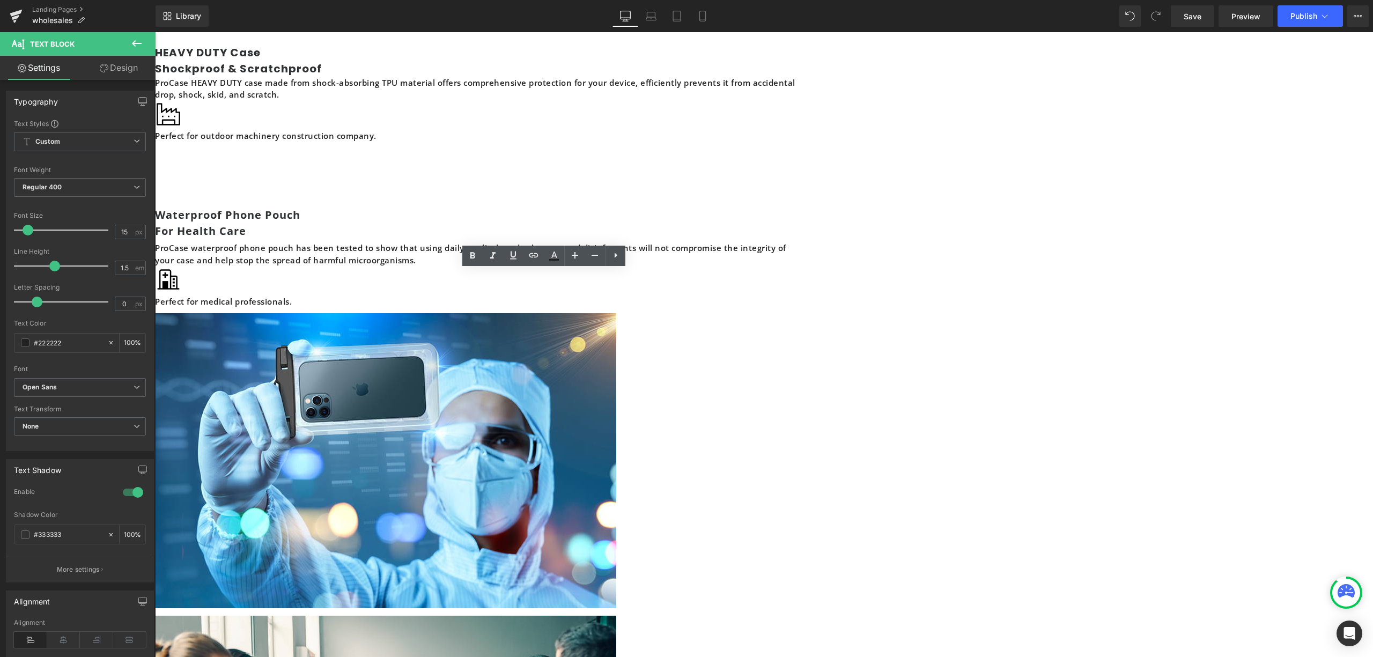
drag, startPoint x: 477, startPoint y: 346, endPoint x: 438, endPoint y: 273, distance: 82.0
copy p "ProCase laptop SLEEVE bag has different sizes can fit for 6inch to 16inch. Slim…"
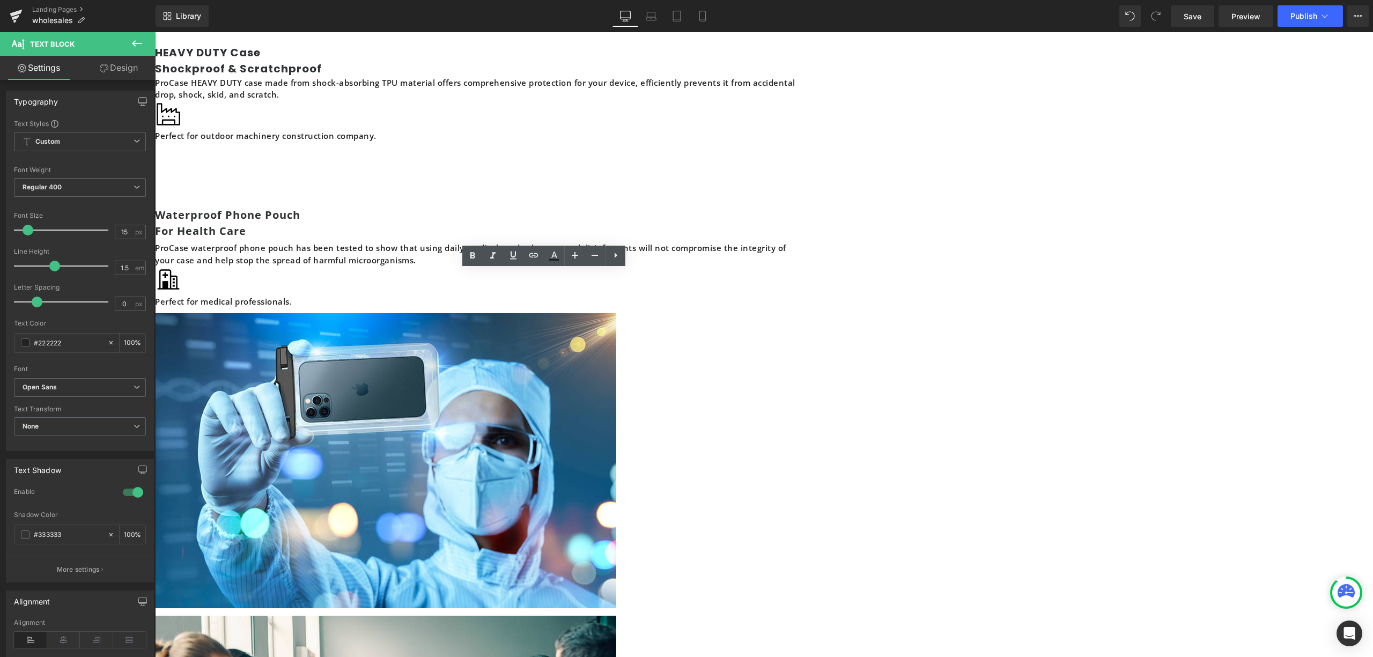
drag, startPoint x: 483, startPoint y: 345, endPoint x: 446, endPoint y: 275, distance: 79.2
paste div
drag, startPoint x: 578, startPoint y: 324, endPoint x: 528, endPoint y: 299, distance: 56.1
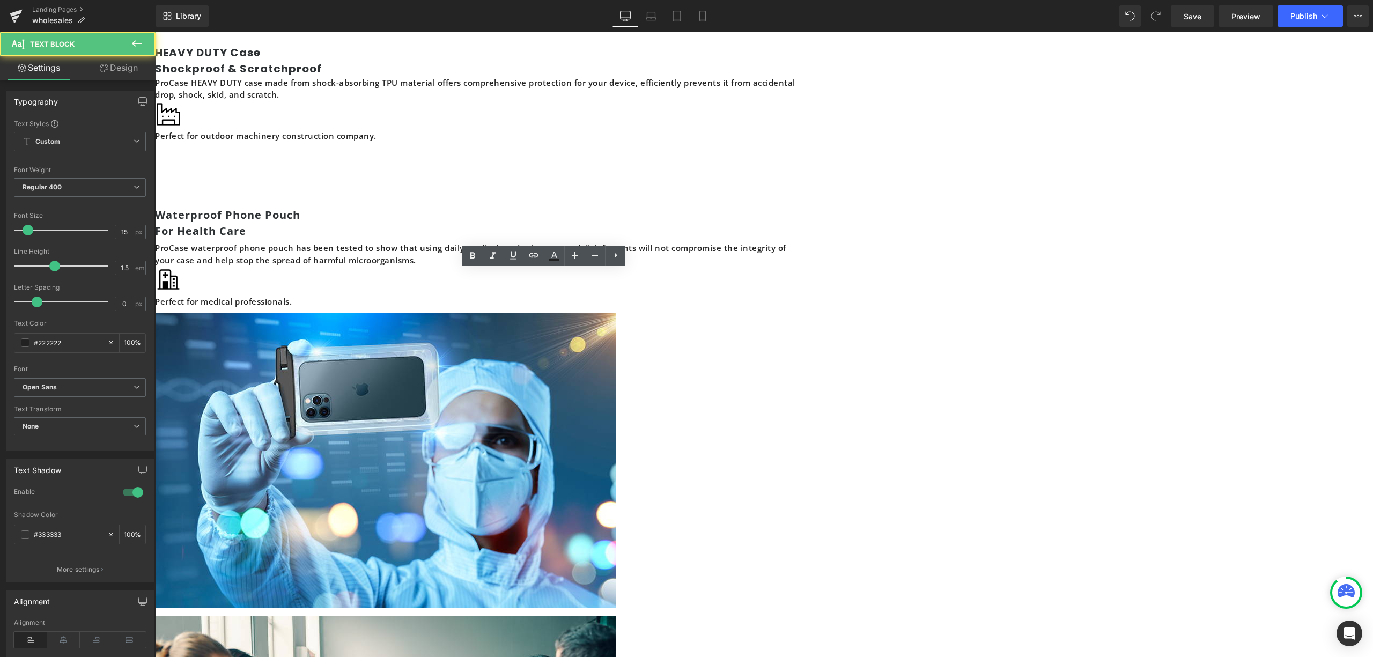
drag, startPoint x: 577, startPoint y: 325, endPoint x: 529, endPoint y: 301, distance: 53.7
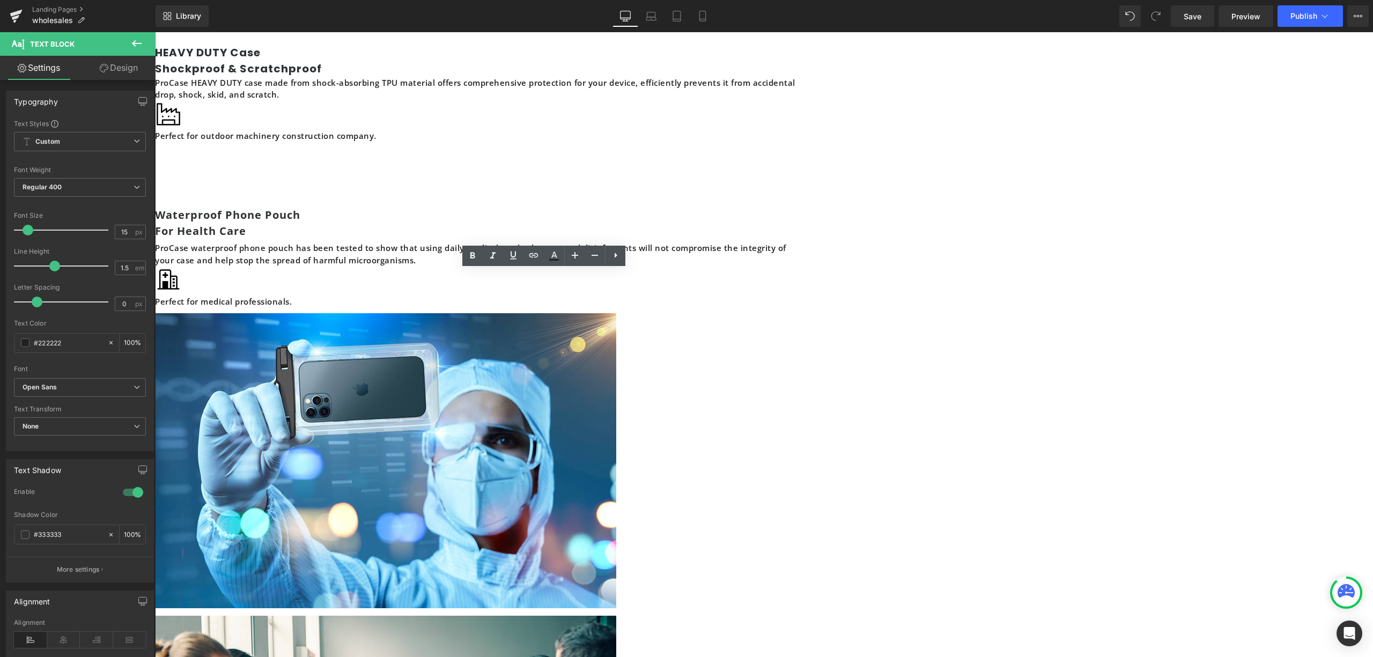
drag, startPoint x: 620, startPoint y: 358, endPoint x: 445, endPoint y: 278, distance: 193.4
drag, startPoint x: 512, startPoint y: 331, endPoint x: 432, endPoint y: 276, distance: 97.0
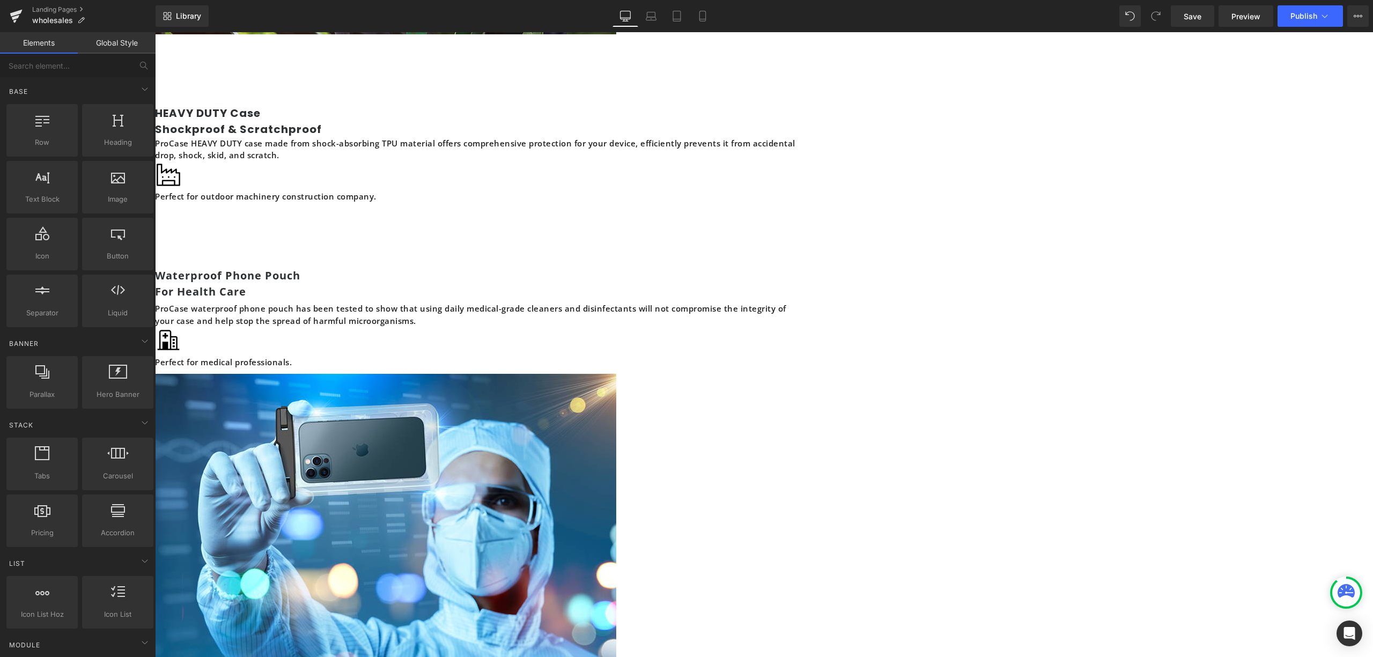
scroll to position [2274, 0]
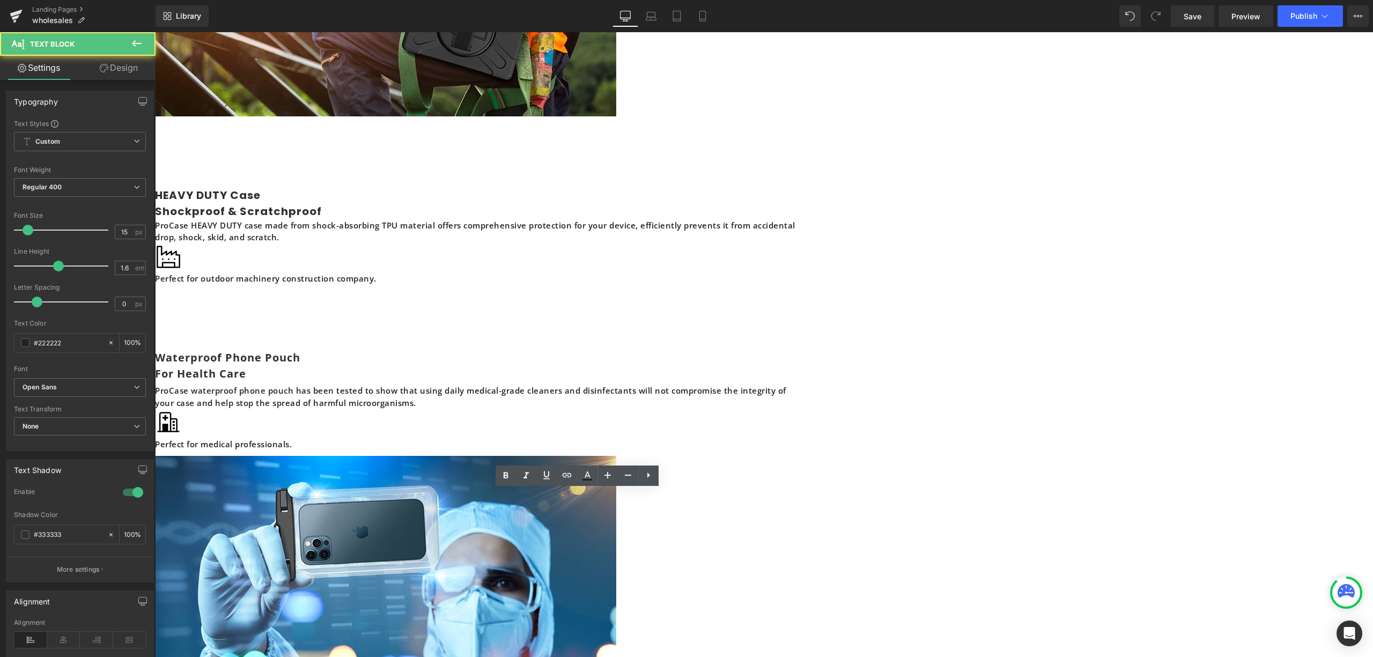
drag, startPoint x: 567, startPoint y: 507, endPoint x: 518, endPoint y: 496, distance: 50.1
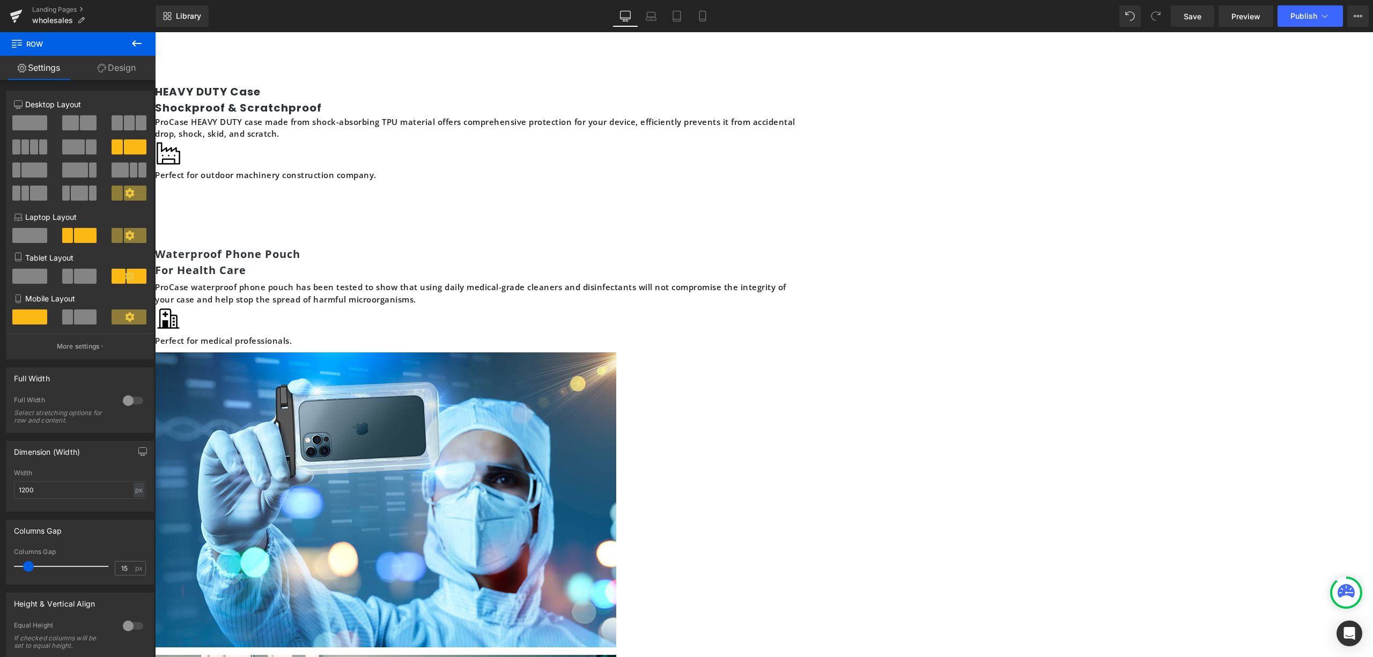
scroll to position [2416, 0]
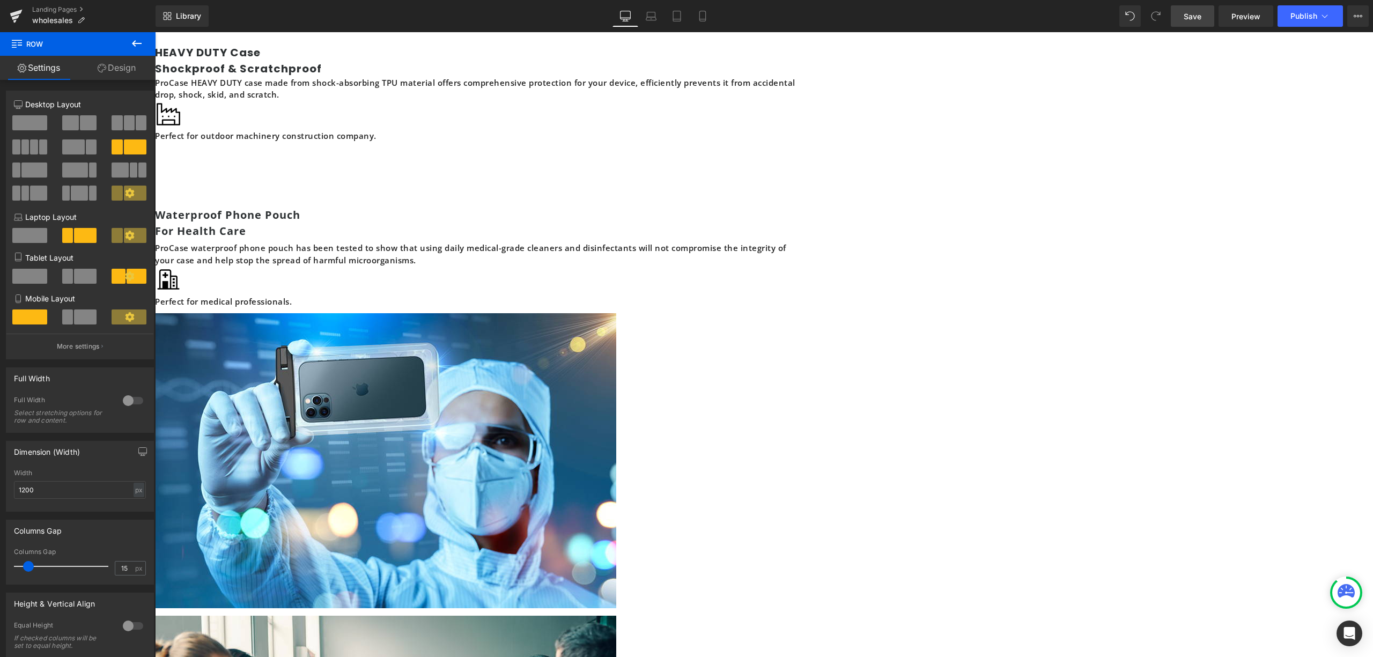
click at [1196, 16] on span "Save" at bounding box center [1193, 16] width 18 height 11
click at [1257, 22] on link "Preview" at bounding box center [1245, 15] width 55 height 21
click at [1304, 12] on span "Publish" at bounding box center [1303, 16] width 27 height 9
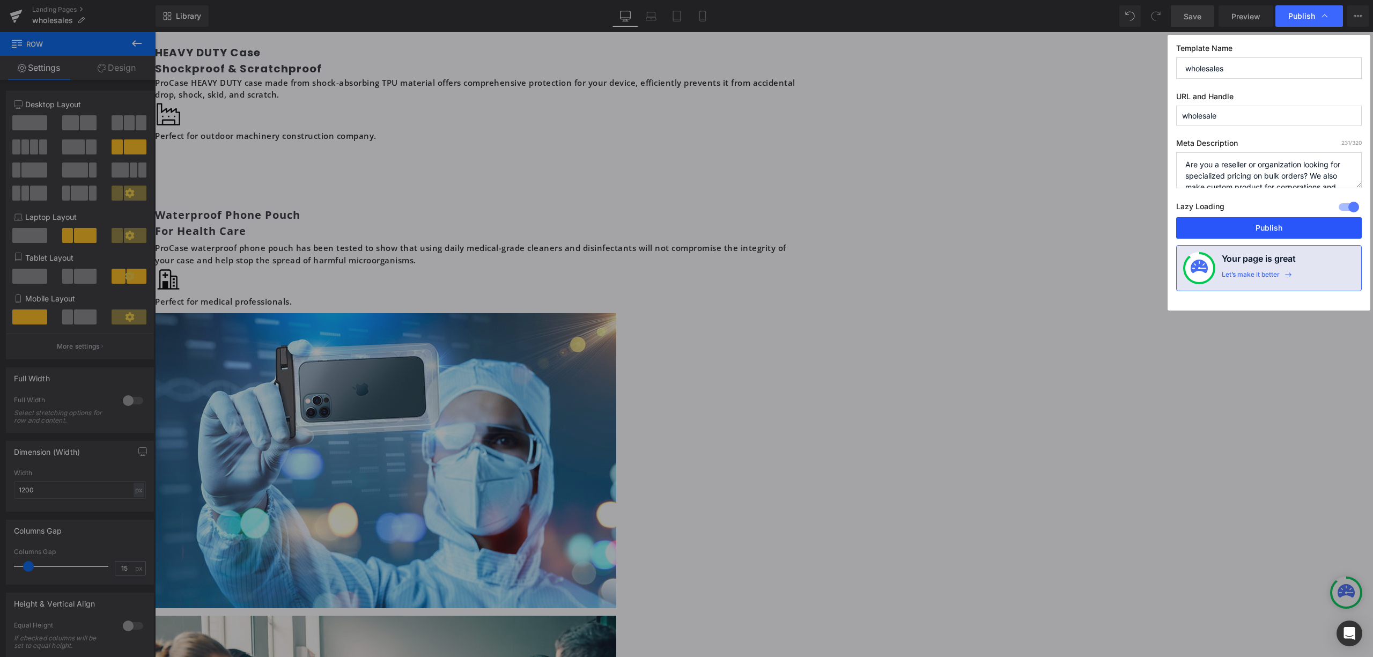
click at [1303, 221] on button "Publish" at bounding box center [1269, 227] width 186 height 21
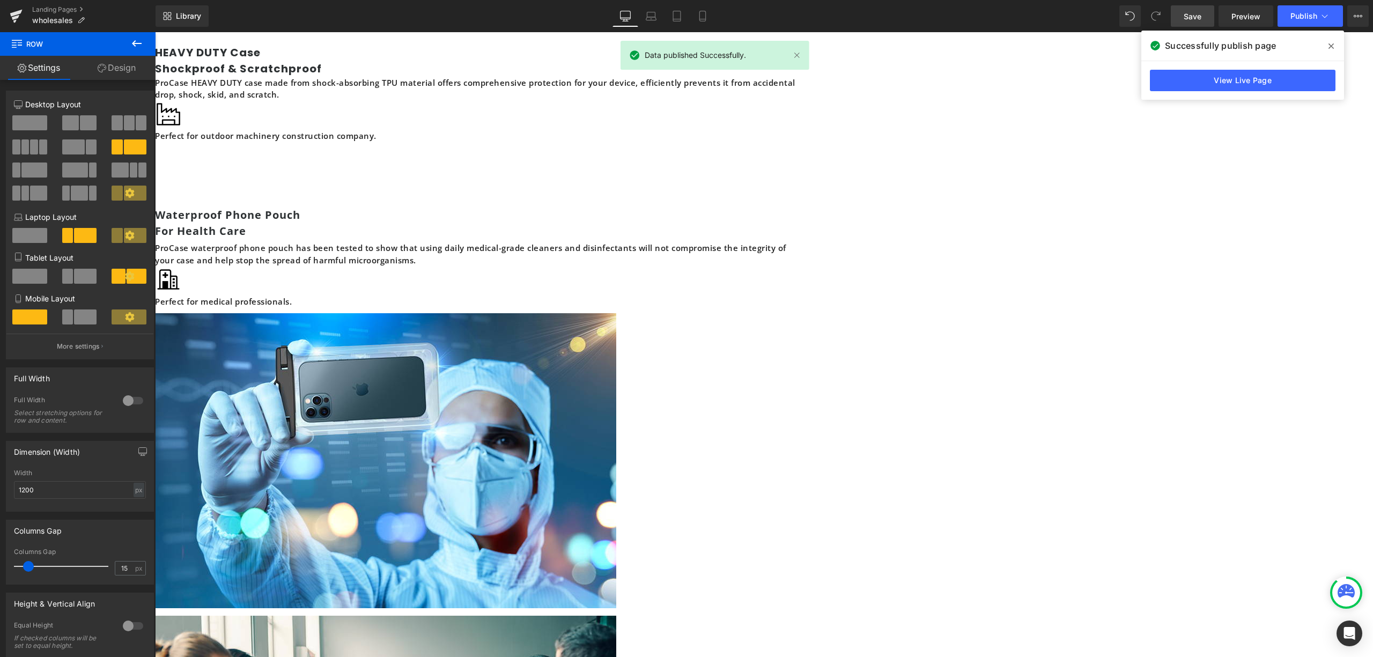
click at [1326, 40] on span at bounding box center [1330, 46] width 17 height 17
